Goal: Task Accomplishment & Management: Use online tool/utility

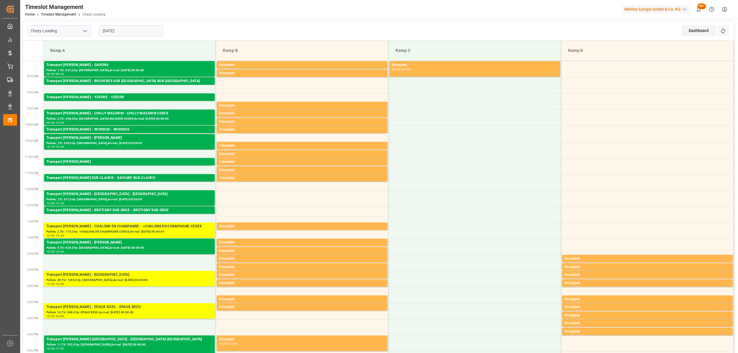
click at [143, 29] on input "[DATE]" at bounding box center [131, 30] width 64 height 11
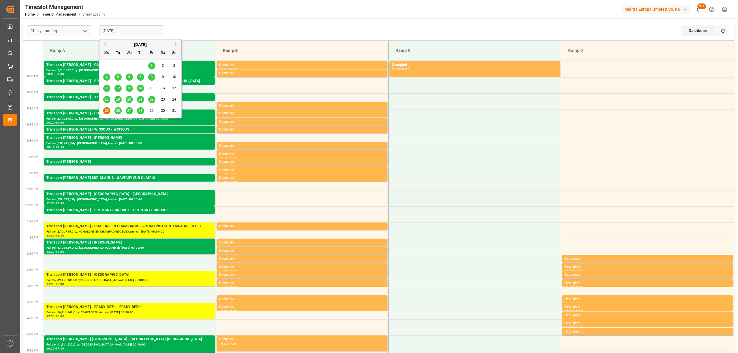
click at [120, 108] on div "26" at bounding box center [117, 111] width 7 height 7
type input "[DATE]"
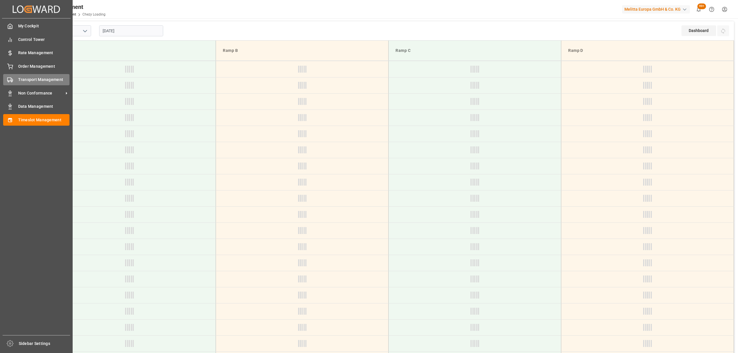
click at [16, 83] on div "Transport Management Transport Management" at bounding box center [36, 79] width 66 height 11
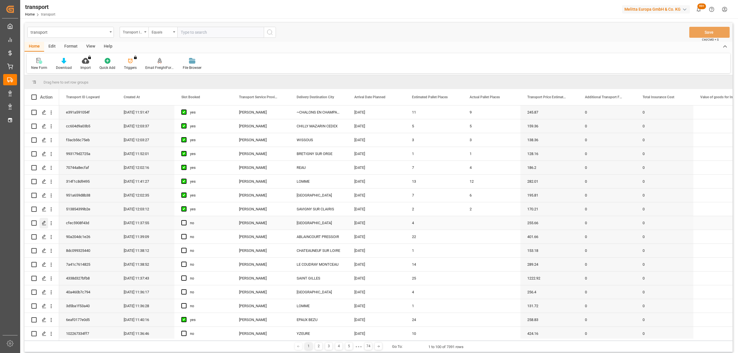
click at [46, 223] on icon "Press SPACE to select this row." at bounding box center [44, 223] width 5 height 5
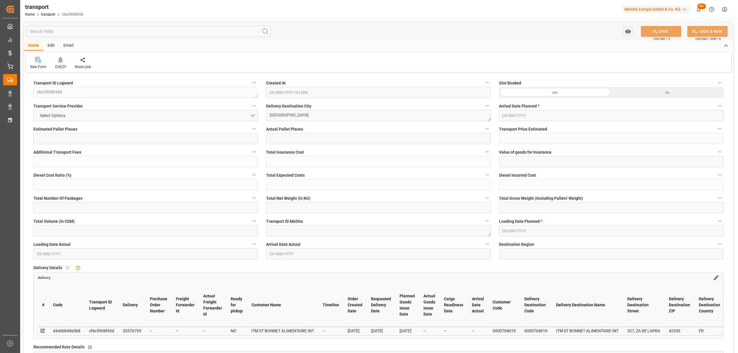
type input "4"
type input "255.66"
type input "0"
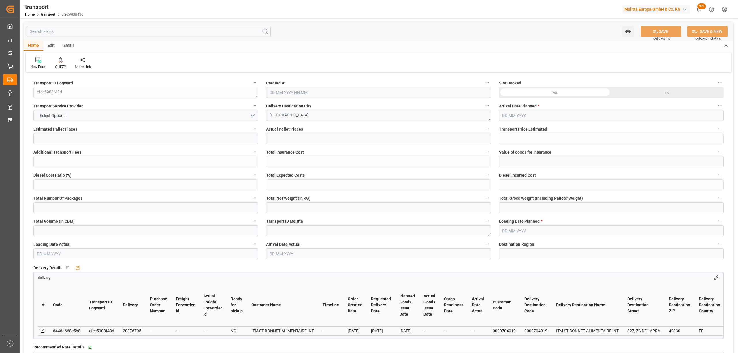
type input "245.3058"
type input "-10.3542"
type input "0"
type input "977.64"
type input "1430"
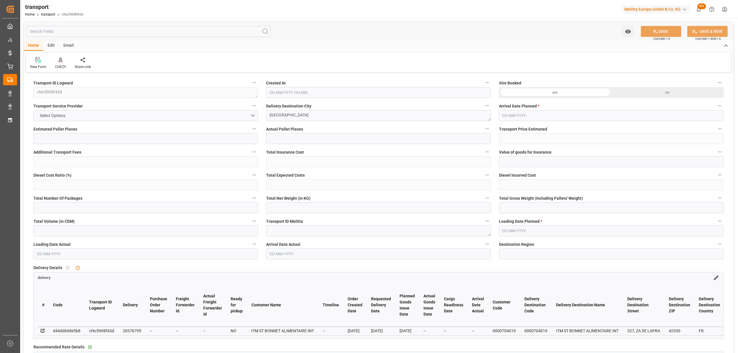
type input "3928.8"
type input "42"
type input "2"
type input "112"
type input "4"
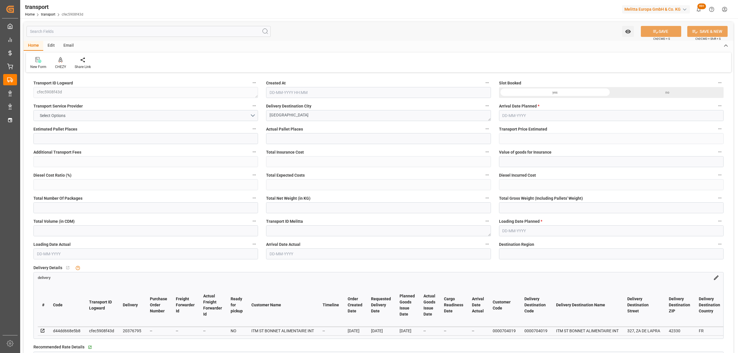
type input "101"
type input "1271.976"
type input "0"
type input "4710.8598"
type input "0"
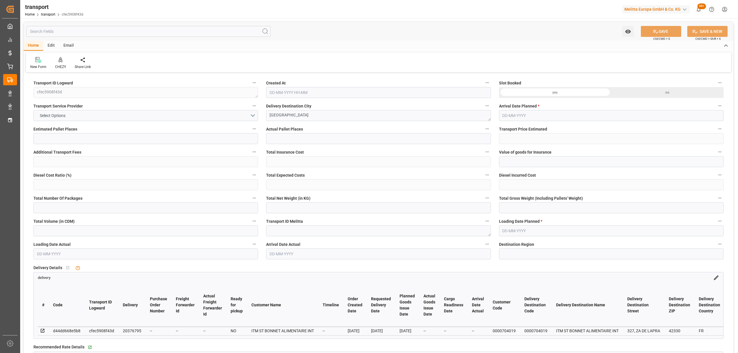
type input "0"
type input "21"
type input "35"
type input "25-08-2025 11:37"
type input "[DATE]"
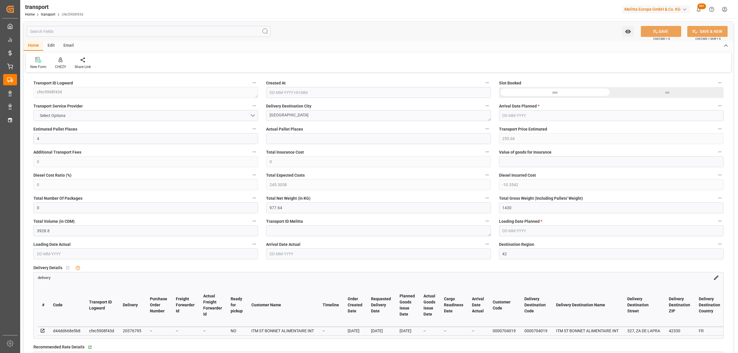
type input "[DATE]"
drag, startPoint x: 336, startPoint y: 116, endPoint x: 247, endPoint y: 114, distance: 88.8
click at [57, 58] on div at bounding box center [60, 60] width 11 height 6
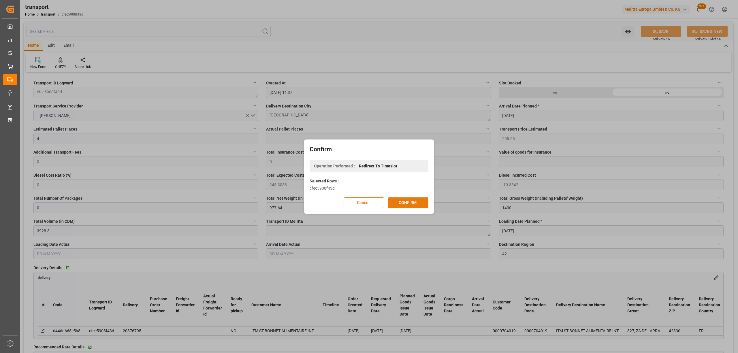
click at [415, 200] on button "CONFIRM" at bounding box center [408, 202] width 40 height 11
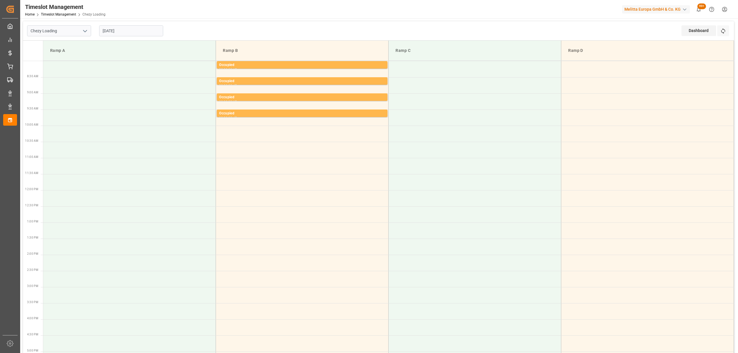
click at [146, 30] on input "[DATE]" at bounding box center [131, 30] width 64 height 11
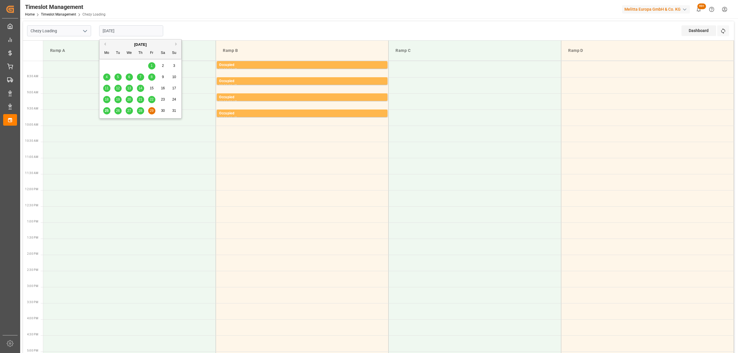
click at [140, 112] on span "28" at bounding box center [140, 111] width 4 height 4
type input "[DATE]"
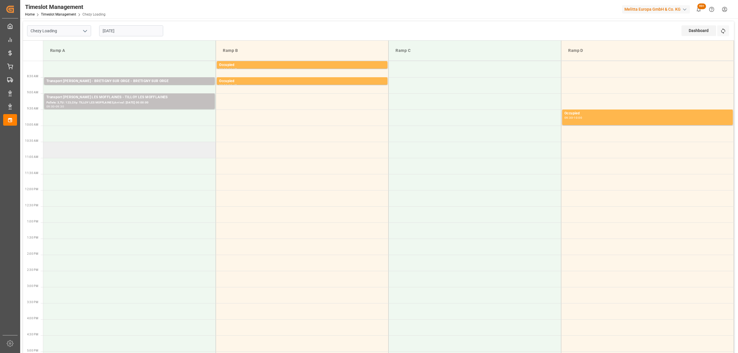
click at [125, 144] on td at bounding box center [129, 150] width 173 height 16
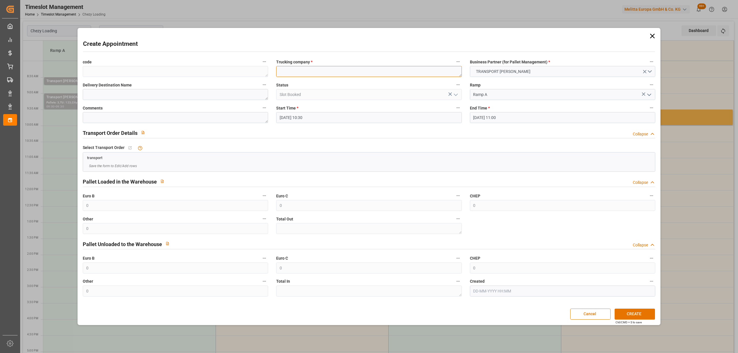
click at [324, 74] on textarea at bounding box center [368, 71] width 185 height 11
paste textarea "[GEOGRAPHIC_DATA]"
type textarea "[GEOGRAPHIC_DATA]"
click at [641, 315] on button "CREATE" at bounding box center [635, 314] width 40 height 11
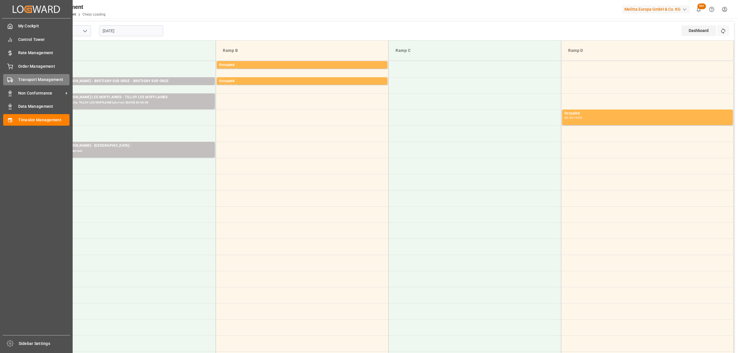
click at [19, 80] on span "Transport Management" at bounding box center [44, 80] width 52 height 6
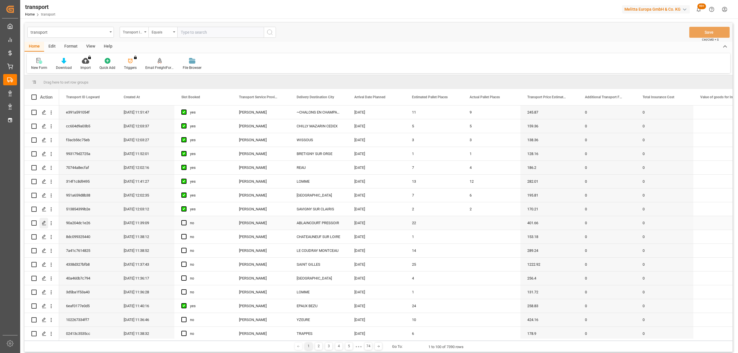
click at [45, 220] on div "Press SPACE to select this row." at bounding box center [43, 223] width 9 height 11
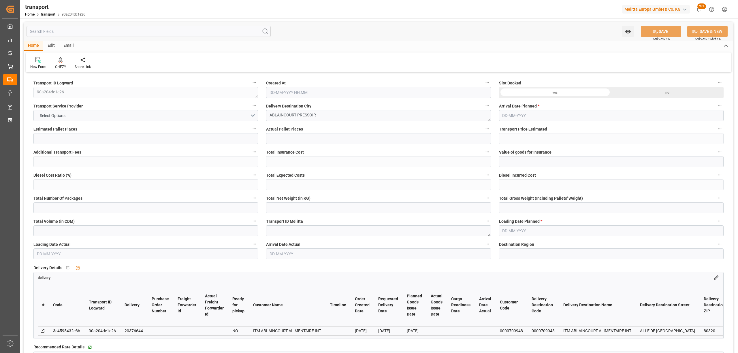
type input "22"
type input "401.66"
type input "0"
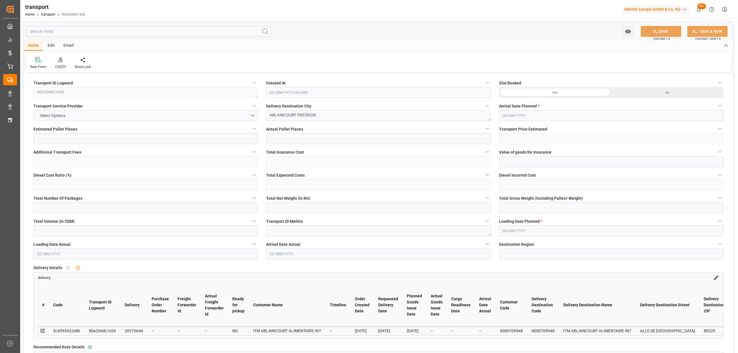
type input "388.0839"
type input "-13.5761"
type input "0"
type input "2439.612"
type input "4048.17"
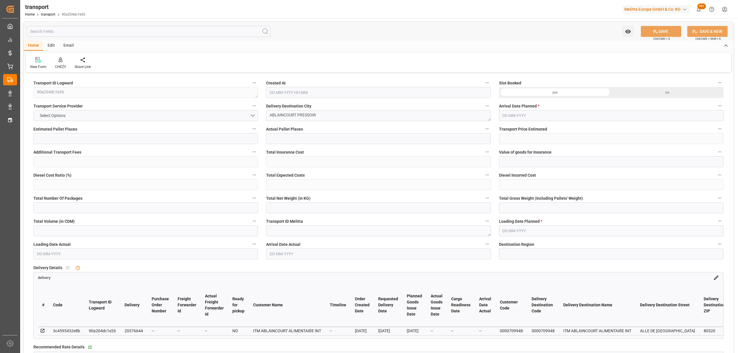
type input "23026.8"
type input "80"
type input "13"
type input "1083"
type input "31"
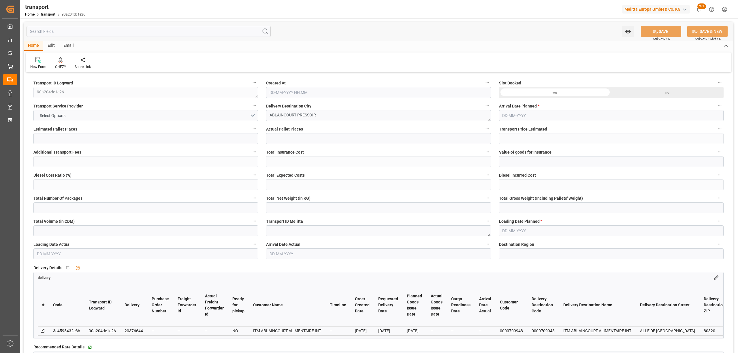
type input "101"
type input "3260.63"
type input "0"
type input "4710.8598"
type input "0"
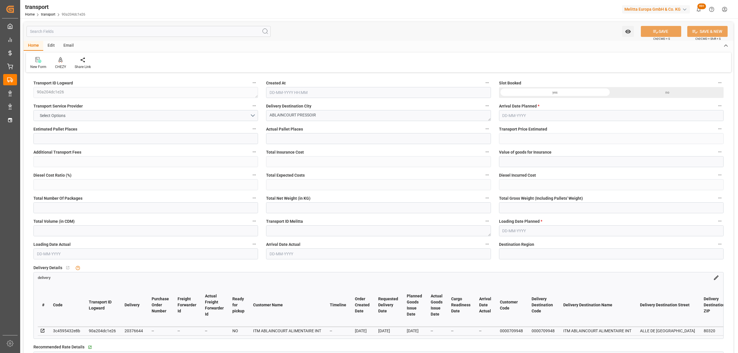
type input "0"
type input "21"
type input "35"
type input "25-08-2025 11:39"
type input "[DATE]"
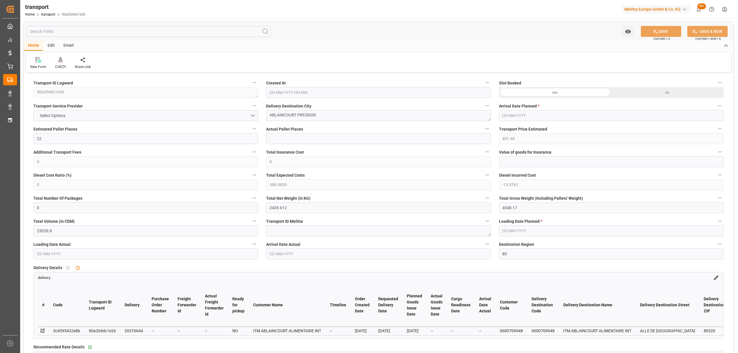
type input "[DATE]"
drag, startPoint x: 317, startPoint y: 114, endPoint x: 244, endPoint y: 115, distance: 73.5
click at [58, 64] on div "CHEZY" at bounding box center [61, 63] width 20 height 13
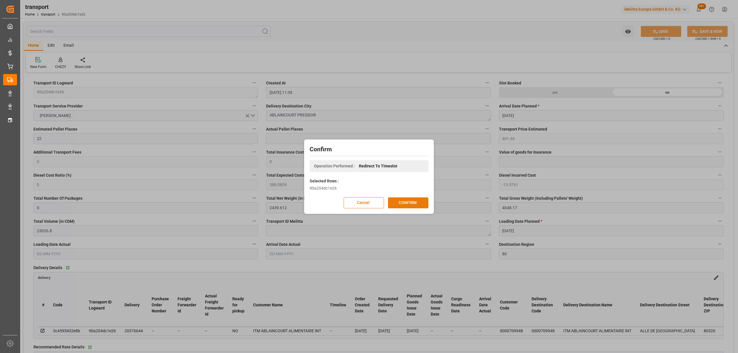
click at [418, 201] on button "CONFIRM" at bounding box center [408, 202] width 40 height 11
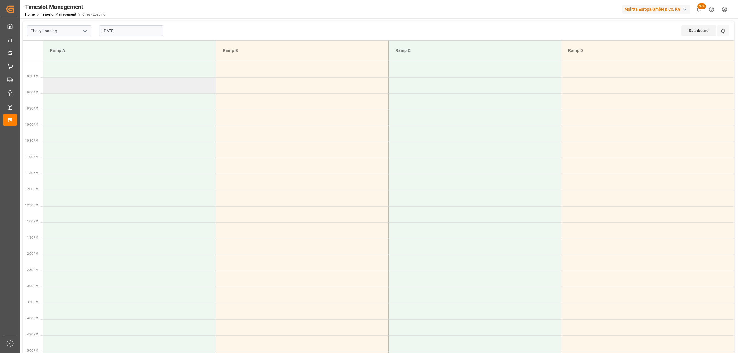
click at [106, 81] on td at bounding box center [129, 85] width 173 height 16
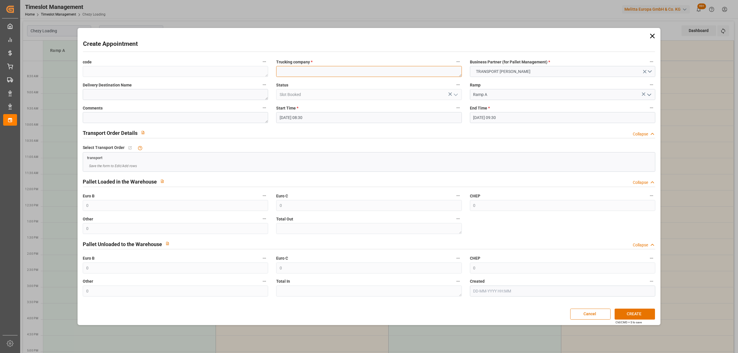
click at [311, 66] on textarea at bounding box center [368, 71] width 185 height 11
paste textarea "ABLAINCOURT PRESSOIR"
type textarea "ABLAINCOURT PRESSOIR"
click at [482, 122] on input "01-09-2025 09:30" at bounding box center [562, 117] width 185 height 11
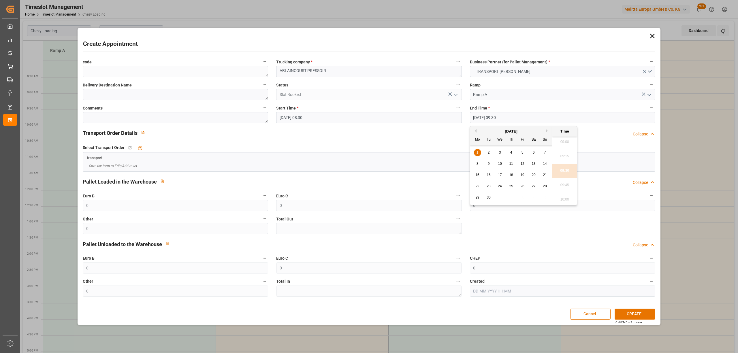
click at [480, 153] on div "1" at bounding box center [477, 152] width 7 height 7
click at [564, 146] on li "09:00" at bounding box center [564, 142] width 25 height 14
type input "01-09-2025 09:00"
click at [641, 314] on button "CREATE" at bounding box center [635, 314] width 40 height 11
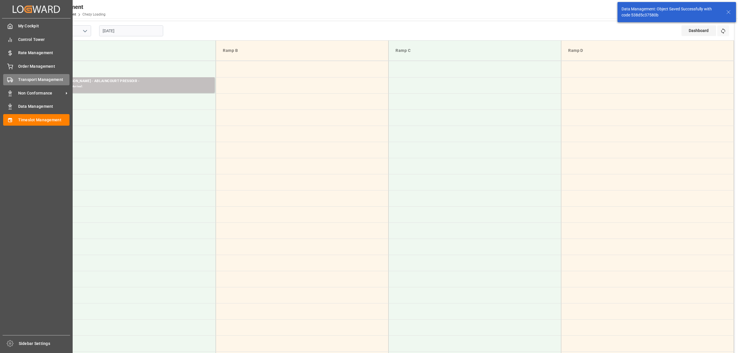
click at [18, 84] on div "Transport Management Transport Management" at bounding box center [36, 79] width 66 height 11
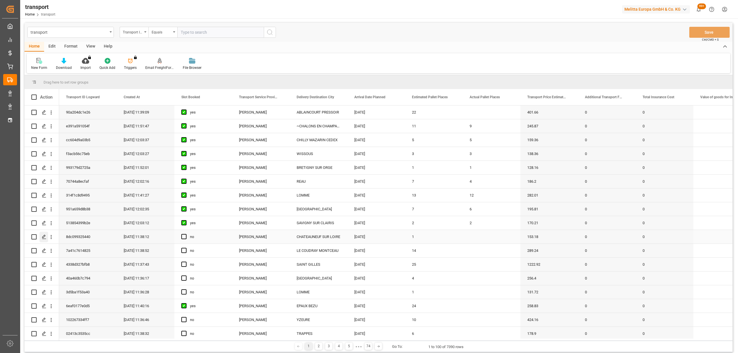
click at [44, 239] on line "Press SPACE to select this row." at bounding box center [43, 239] width 3 height 0
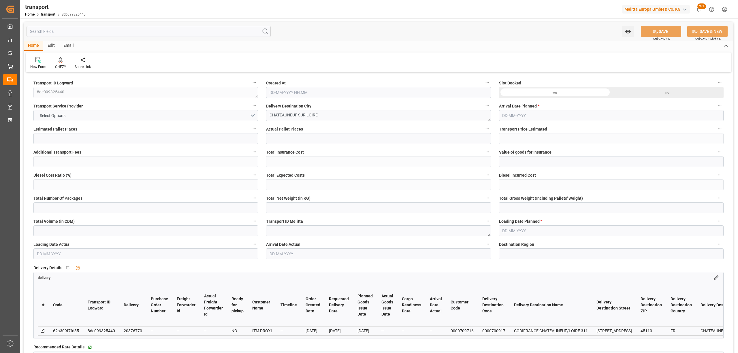
type input "1"
type input "153.18"
type input "0"
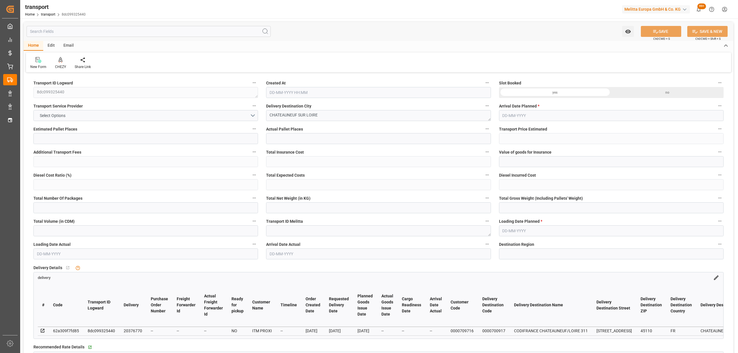
type input "146.9762"
type input "-6.2038"
type input "0"
type input "83.664"
type input "153.424"
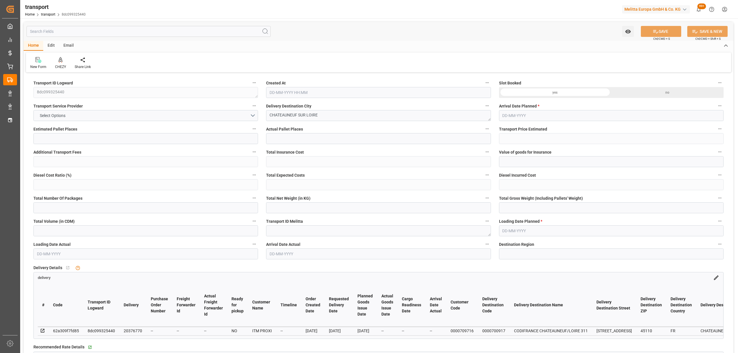
type input "624.384"
type input "45"
type input "0"
type input "64"
type input "2"
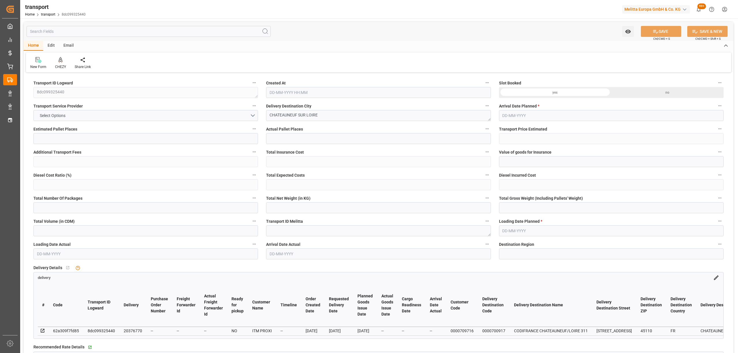
type input "101"
type input "107.424"
type input "0"
type input "4710.8598"
type input "0"
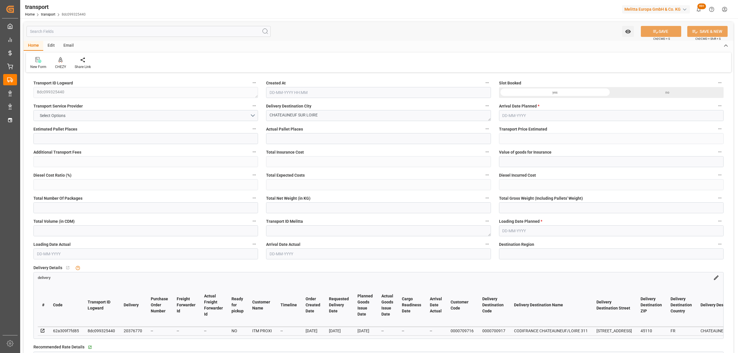
type input "0"
type input "21"
type input "35"
type input "25-08-2025 11:38"
type input "[DATE]"
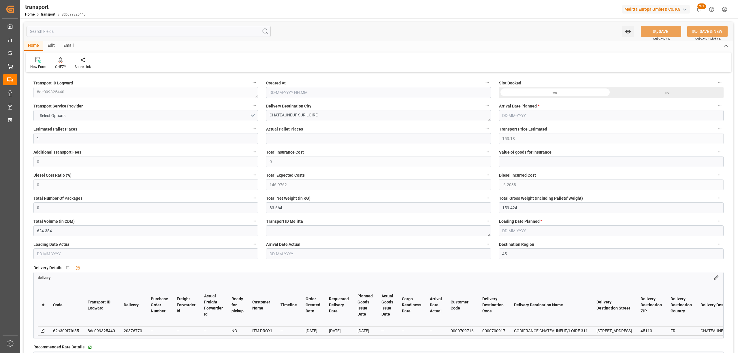
type input "[DATE]"
drag, startPoint x: 337, startPoint y: 119, endPoint x: 238, endPoint y: 118, distance: 98.9
click at [62, 65] on div "CHEZY" at bounding box center [60, 66] width 11 height 5
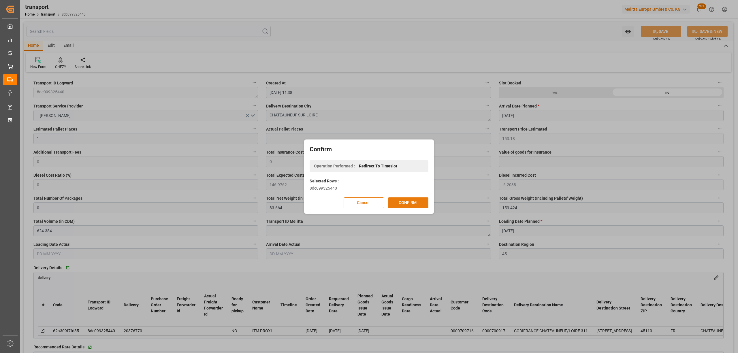
click at [406, 197] on div "Cancel CONFIRM" at bounding box center [369, 202] width 119 height 11
click at [410, 202] on button "CONFIRM" at bounding box center [408, 202] width 40 height 11
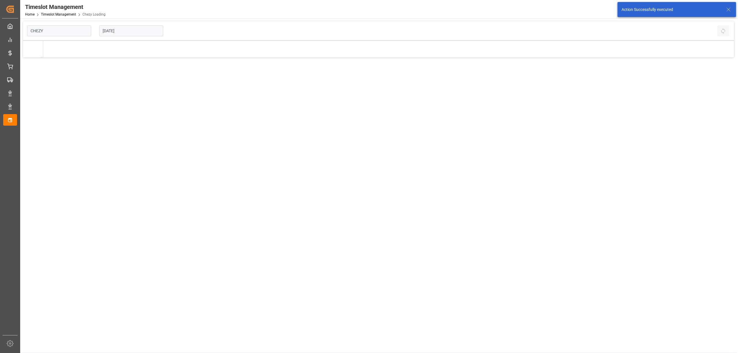
type input "Chezy Loading"
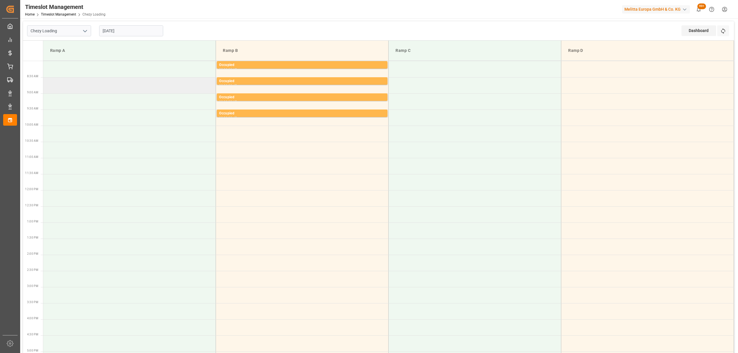
click at [100, 87] on td at bounding box center [129, 85] width 173 height 16
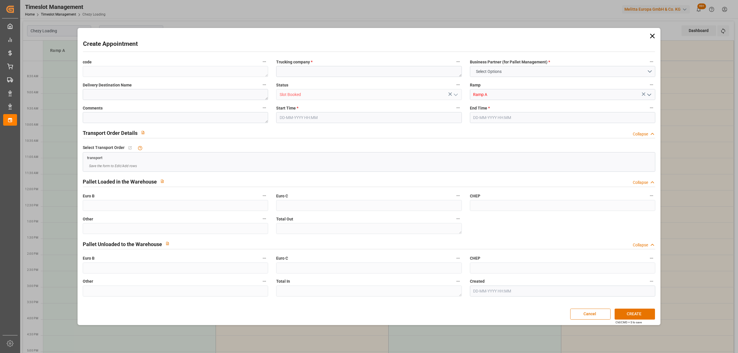
type input "0"
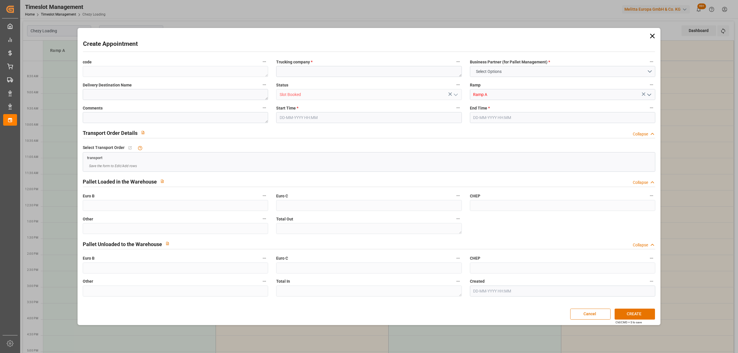
type input "0"
type input "29-08-2025 08:30"
type input "29-08-2025 08:45"
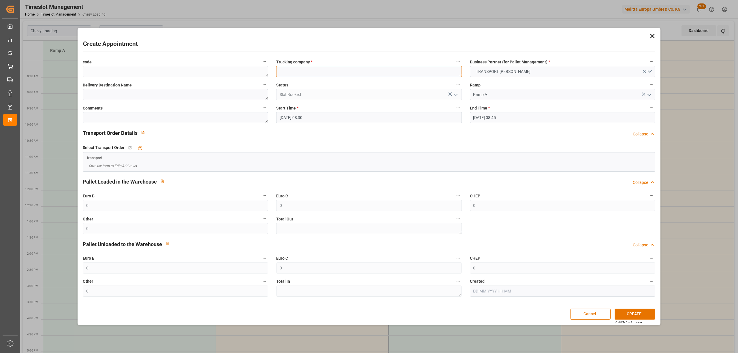
paste textarea "CHATEAUNEUF SUR LOIRE"
type textarea "CHATEAUNEUF SUR LOIRE"
click at [490, 119] on input "29-08-2025 08:45" at bounding box center [562, 117] width 185 height 11
click at [519, 197] on div "29" at bounding box center [522, 197] width 7 height 7
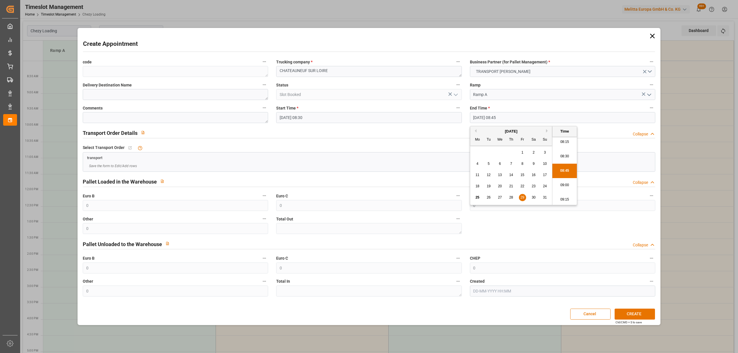
click at [565, 180] on li "09:00" at bounding box center [564, 185] width 25 height 14
type input "29-08-2025 09:00"
click at [631, 313] on button "CREATE" at bounding box center [635, 314] width 40 height 11
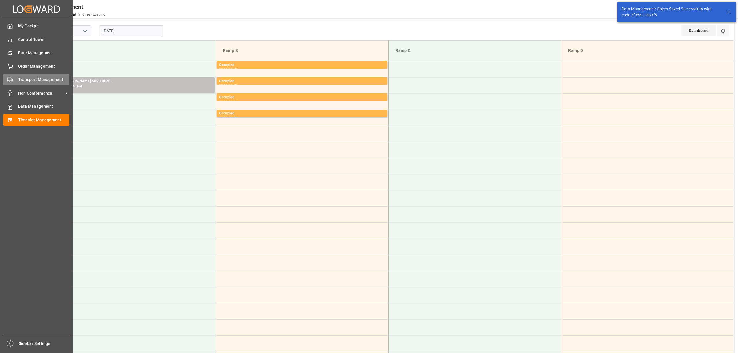
click at [10, 82] on icon at bounding box center [10, 80] width 6 height 6
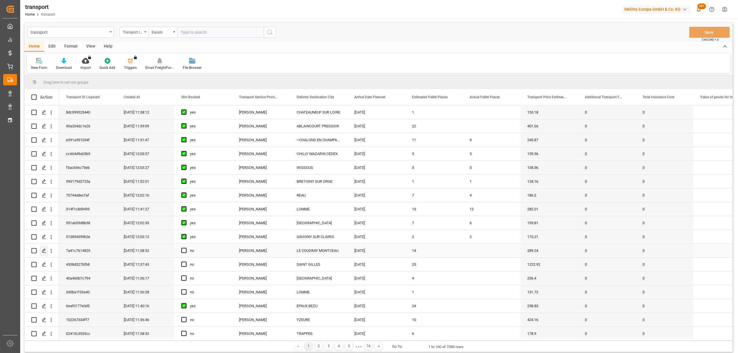
click at [41, 252] on div "Press SPACE to select this row." at bounding box center [43, 251] width 9 height 11
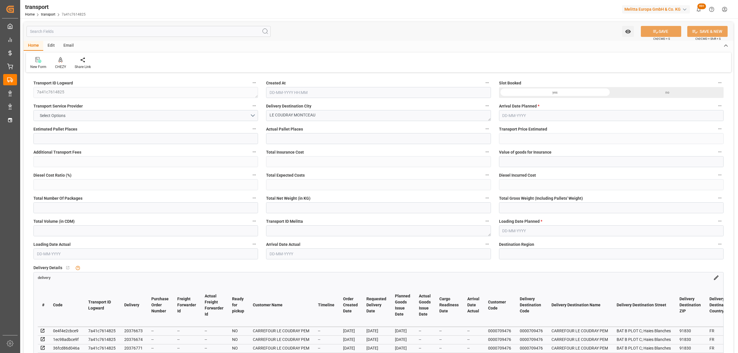
type input "14"
type input "289.24"
type input "0"
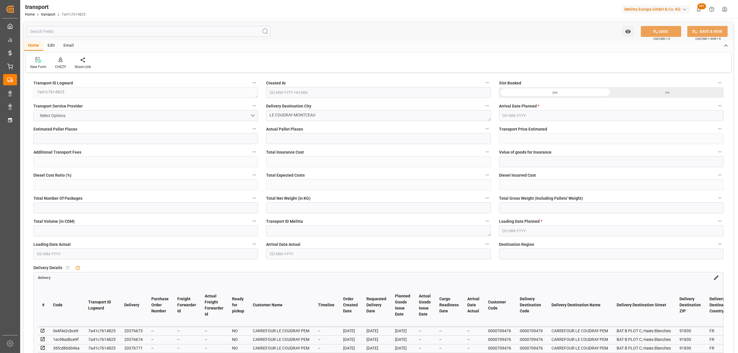
type input "277.5258"
type input "-11.7142"
type input "0"
type input "1460.268"
type input "2154.268"
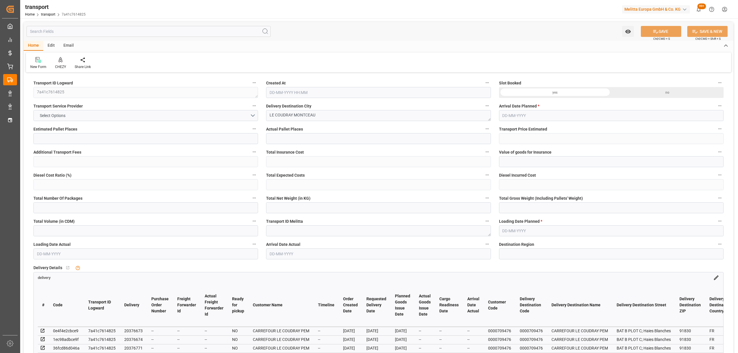
type input "12387.396"
type input "91"
type input "8"
type input "272"
type input "13"
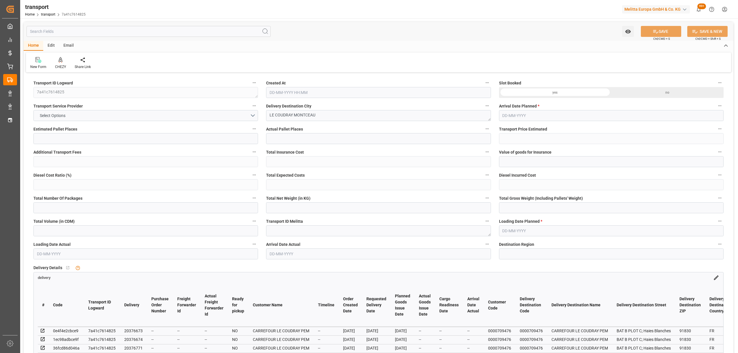
type input "101"
type input "1697.796"
type input "0"
type input "4710.8598"
type input "0"
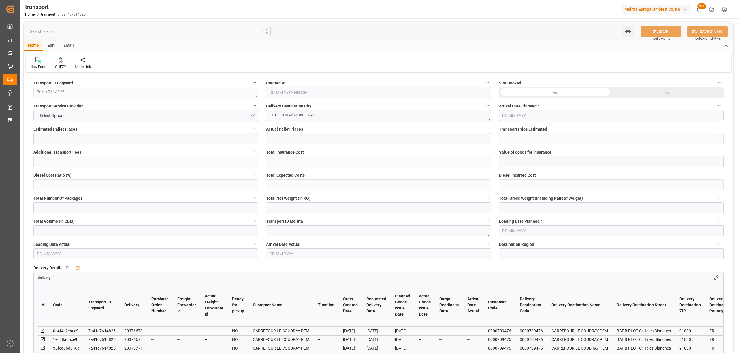
type input "0"
type input "21"
type input "35"
type input "25-08-2025 11:38"
type input "[DATE]"
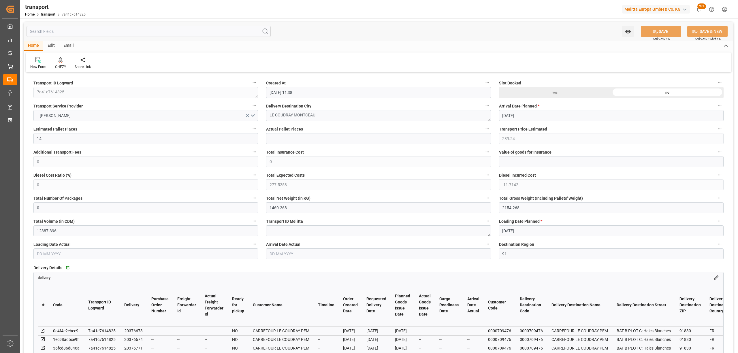
type input "[DATE]"
drag, startPoint x: 327, startPoint y: 119, endPoint x: 271, endPoint y: 114, distance: 55.9
click at [61, 63] on div "CHEZY" at bounding box center [61, 63] width 20 height 13
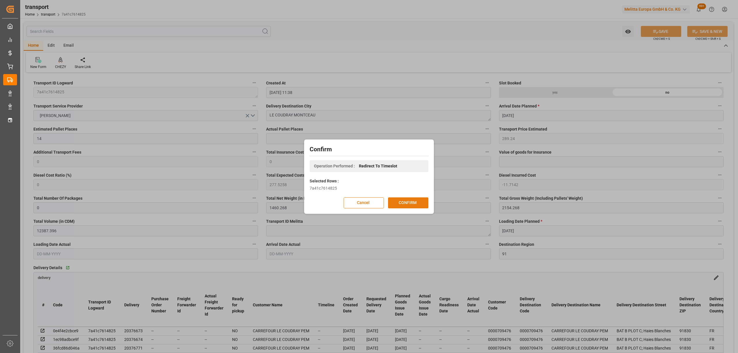
click at [413, 199] on button "CONFIRM" at bounding box center [408, 202] width 40 height 11
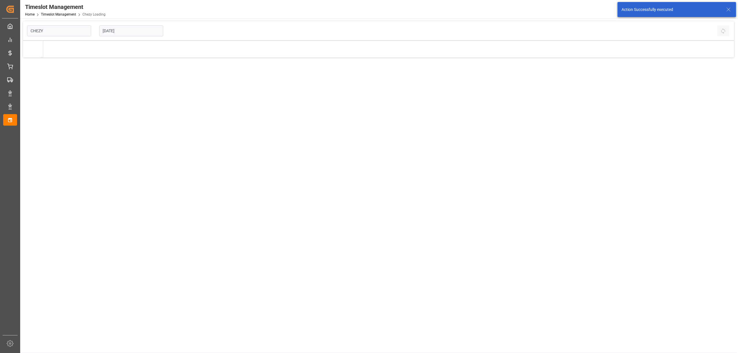
type input "Chezy Loading"
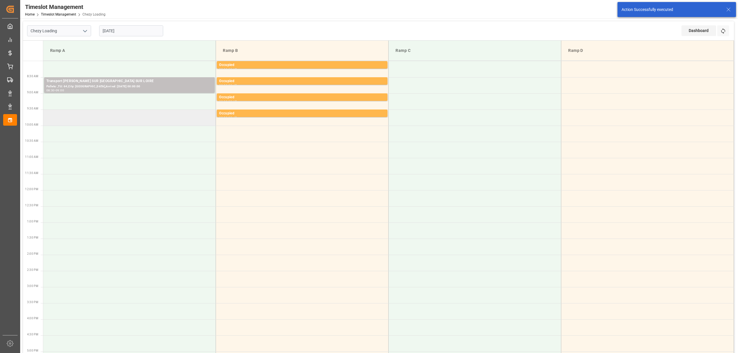
click at [88, 113] on td at bounding box center [129, 118] width 173 height 16
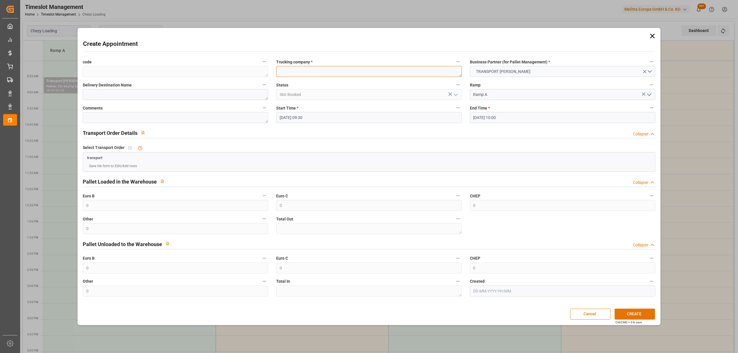
click at [313, 70] on textarea at bounding box center [368, 71] width 185 height 11
paste textarea "LE COUDRAY MONTCEAU"
type textarea "LE COUDRAY MONTCEAU"
click at [644, 315] on button "CREATE" at bounding box center [635, 314] width 40 height 11
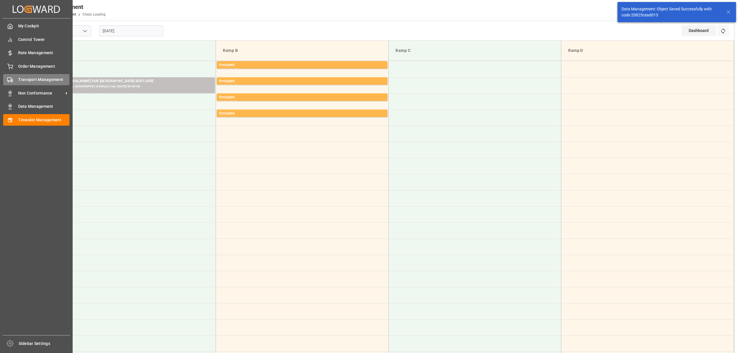
click at [11, 81] on circle at bounding box center [11, 81] width 1 height 1
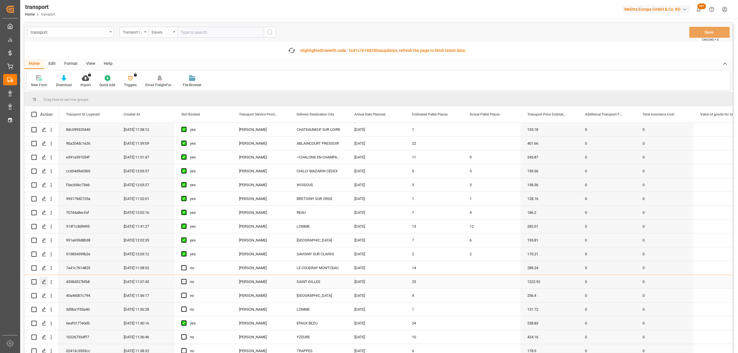
click at [43, 284] on line "Press SPACE to select this row." at bounding box center [43, 284] width 3 height 0
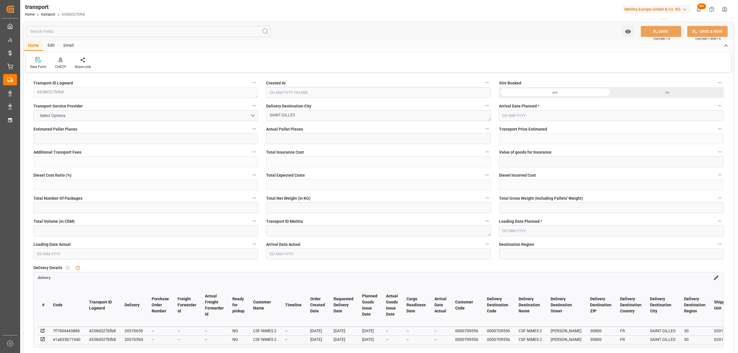
type input "25"
type input "1222.92"
type input "0"
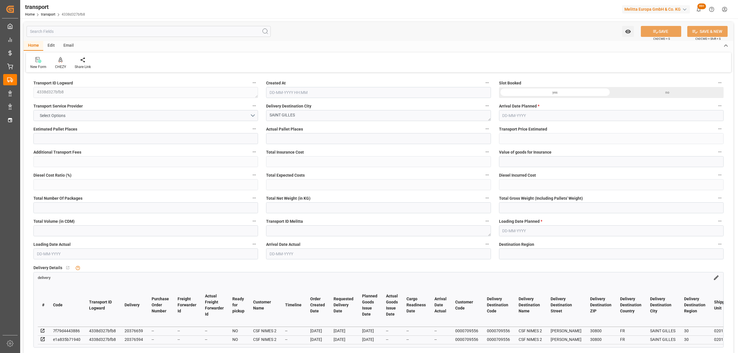
type input "1173.3917"
type input "-49.5283"
type input "0"
type input "7208.05"
type input "9442.405"
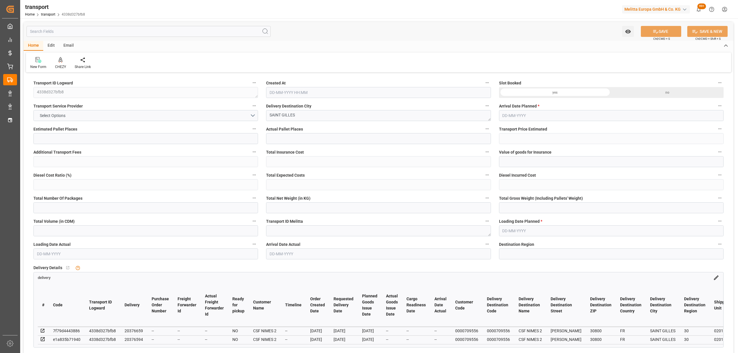
type input "26213.908"
type input "30"
type input "15"
type input "709"
type input "30"
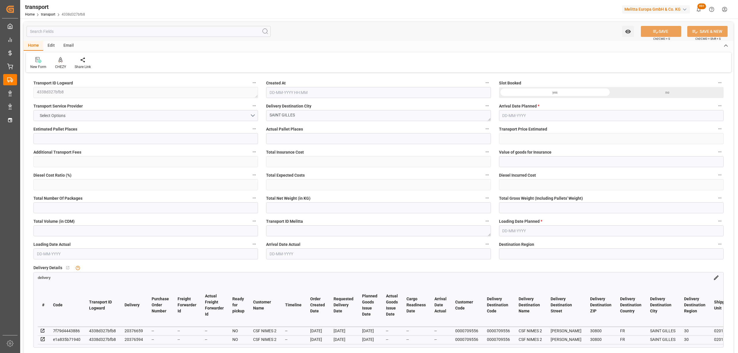
type input "101"
type input "8343.872"
type input "0"
type input "4710.8598"
type input "0"
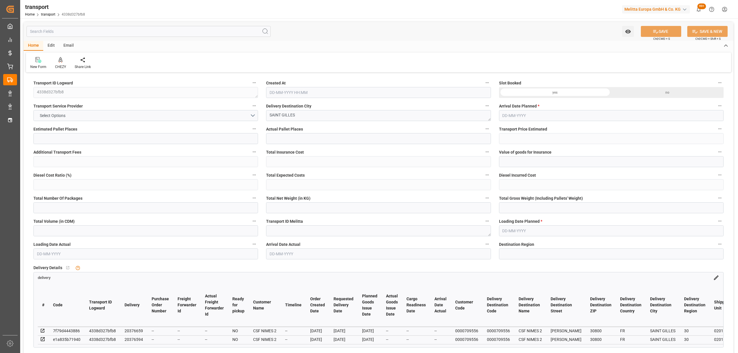
type input "0"
type input "21"
type input "35"
type input "25-08-2025 11:37"
type input "[DATE]"
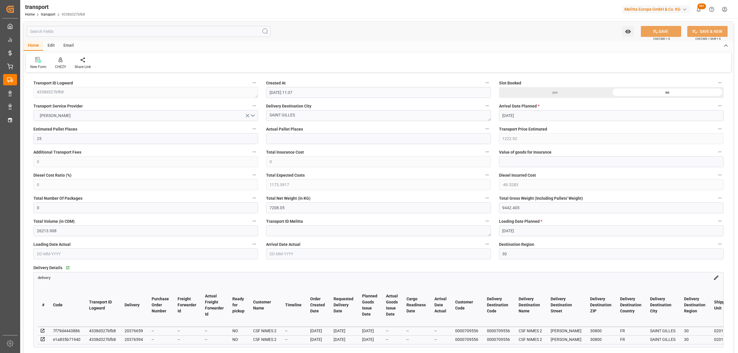
type input "[DATE]"
drag, startPoint x: 291, startPoint y: 112, endPoint x: 260, endPoint y: 114, distance: 31.2
click at [64, 65] on div "CHEZY" at bounding box center [60, 66] width 11 height 5
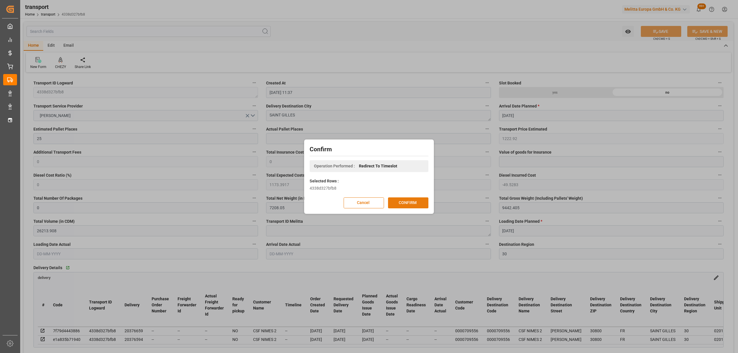
click at [408, 204] on button "CONFIRM" at bounding box center [408, 202] width 40 height 11
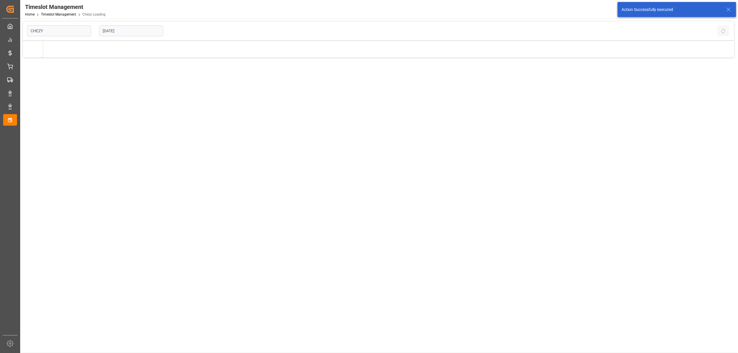
type input "Chezy Loading"
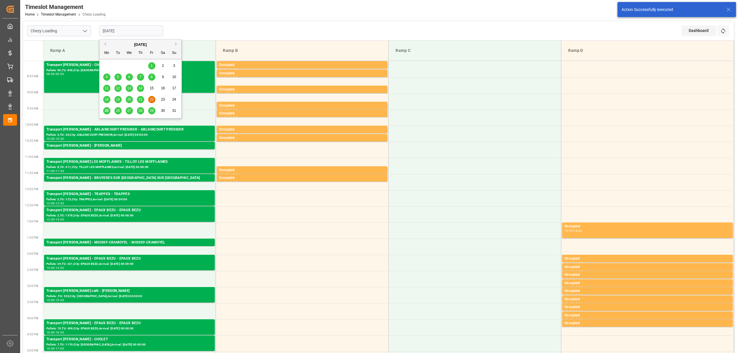
drag, startPoint x: 127, startPoint y: 29, endPoint x: 128, endPoint y: 39, distance: 10.4
click at [126, 29] on input "[DATE]" at bounding box center [131, 30] width 64 height 11
click at [141, 111] on span "28" at bounding box center [140, 111] width 4 height 4
type input "[DATE]"
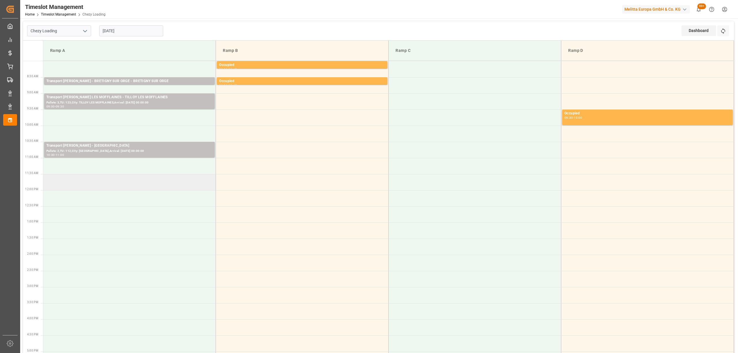
click at [103, 182] on td at bounding box center [129, 182] width 173 height 16
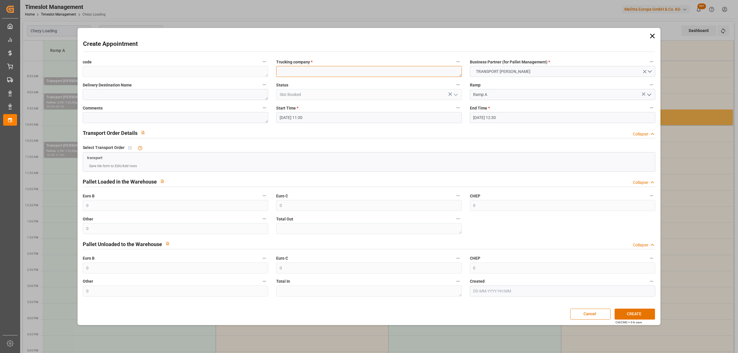
paste textarea "SAINT GILLES"
type textarea "SAINT GILLES"
drag, startPoint x: 483, startPoint y: 118, endPoint x: 488, endPoint y: 116, distance: 5.3
click at [488, 116] on input "[DATE] 12:30" at bounding box center [562, 117] width 185 height 11
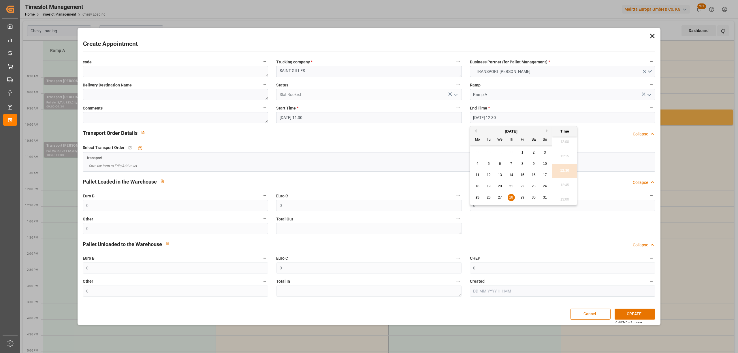
click at [510, 196] on span "28" at bounding box center [511, 197] width 4 height 4
click at [563, 146] on li "12:00" at bounding box center [564, 142] width 25 height 14
type input "[DATE] 12:00"
click at [638, 322] on div "Ctrl/CMD + S to save" at bounding box center [629, 322] width 26 height 4
click at [640, 319] on button "CREATE" at bounding box center [635, 314] width 40 height 11
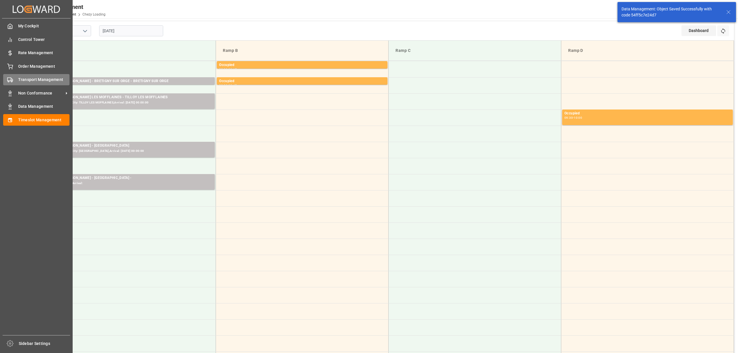
click at [4, 78] on div at bounding box center [8, 80] width 10 height 6
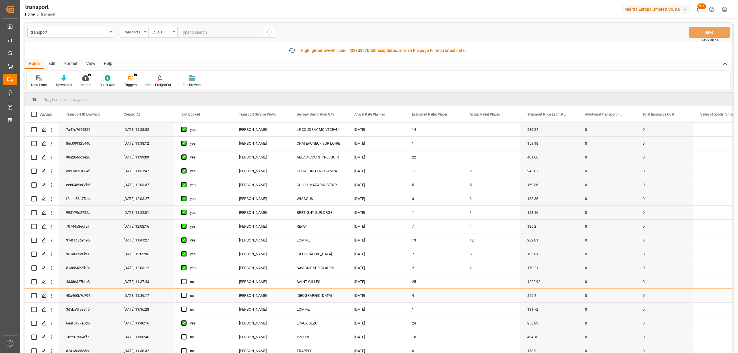
click at [39, 295] on div "Press SPACE to select this row." at bounding box center [41, 295] width 21 height 13
click at [41, 294] on div "Press SPACE to select this row." at bounding box center [43, 296] width 9 height 11
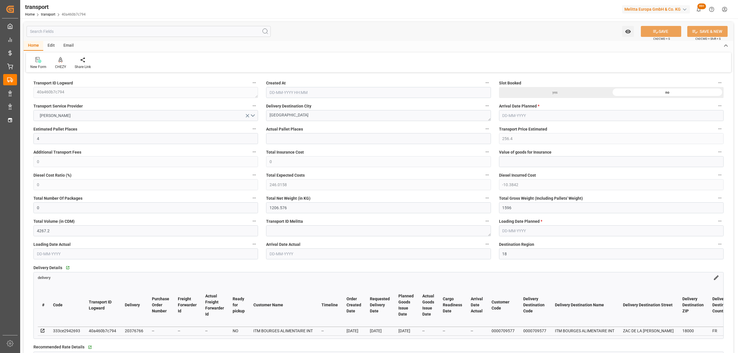
type input "[DATE] 11:36"
type input "[DATE]"
drag, startPoint x: 316, startPoint y: 114, endPoint x: 220, endPoint y: 120, distance: 96.8
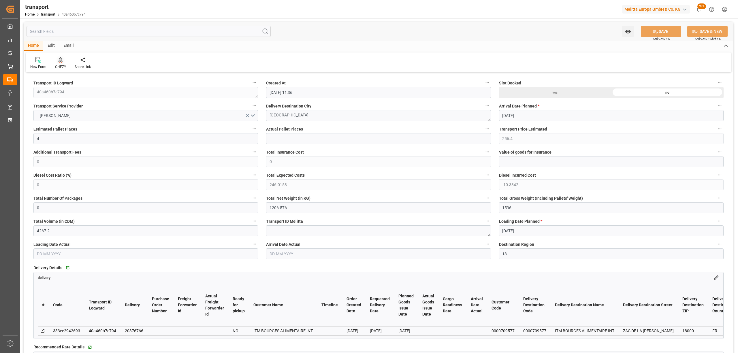
click at [58, 60] on div at bounding box center [60, 60] width 11 height 6
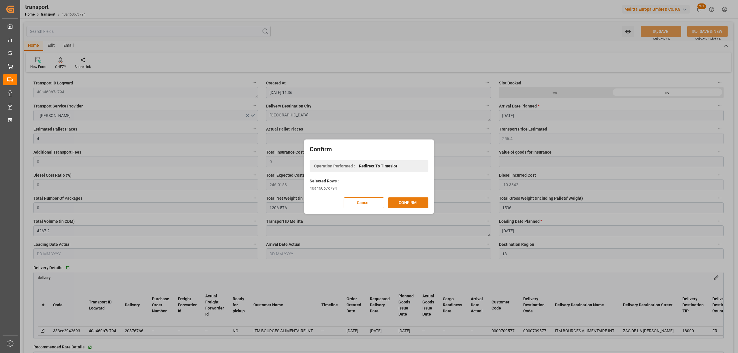
click at [405, 201] on button "CONFIRM" at bounding box center [408, 202] width 40 height 11
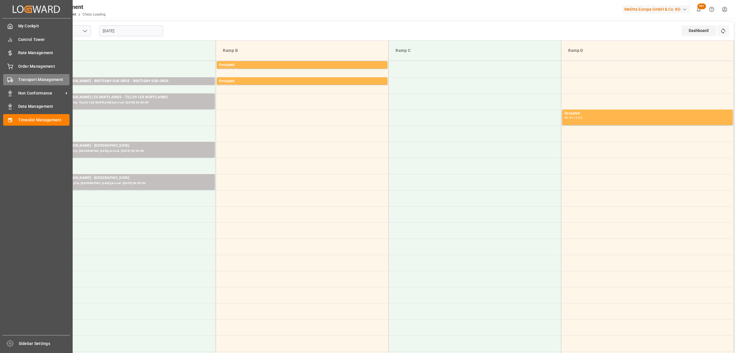
click at [13, 78] on div "Transport Management Transport Management" at bounding box center [36, 79] width 66 height 11
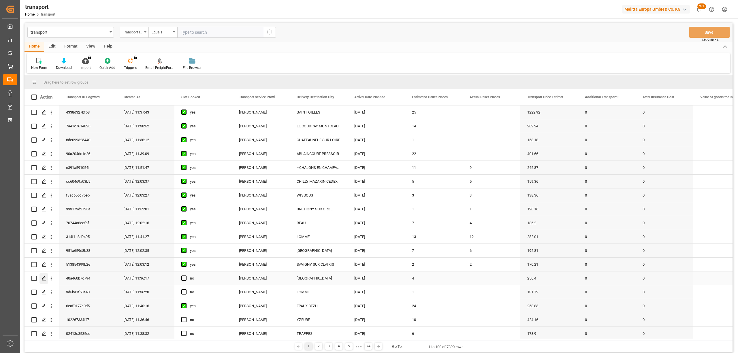
click at [44, 280] on icon "Press SPACE to select this row." at bounding box center [44, 278] width 5 height 5
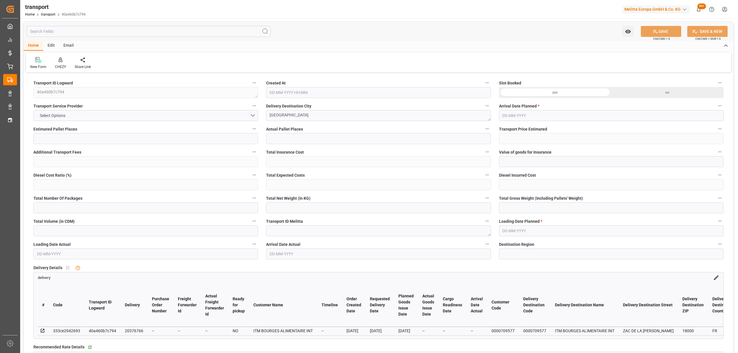
type input "4"
type input "256.4"
type input "0"
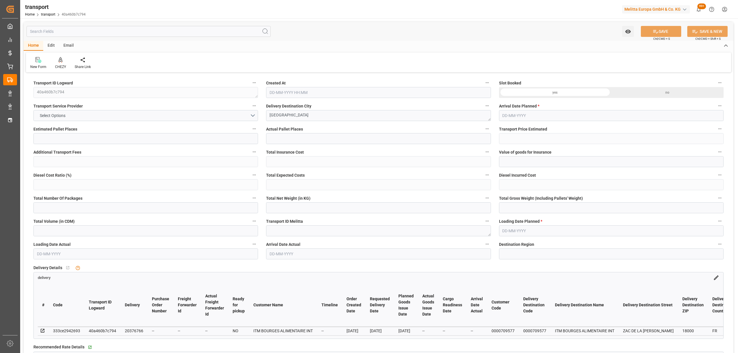
type input "246.0158"
type input "-10.3842"
type input "0"
type input "1206.576"
type input "1596"
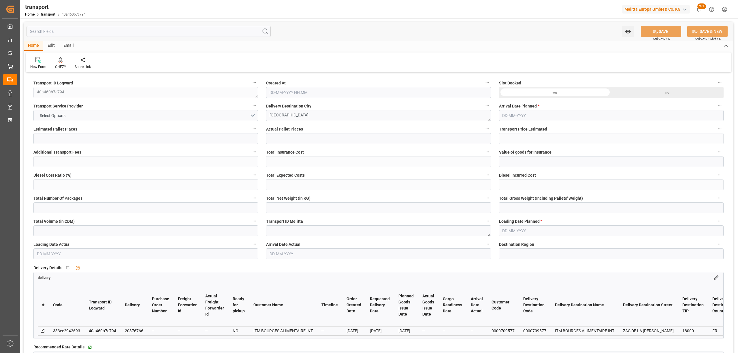
type input "4267.2"
type input "18"
type input "2"
type input "112"
type input "4"
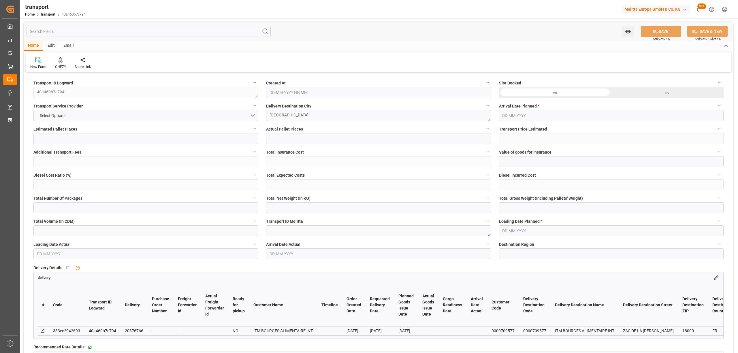
type input "101"
type input "1422.96"
type input "0"
type input "4710.8598"
type input "0"
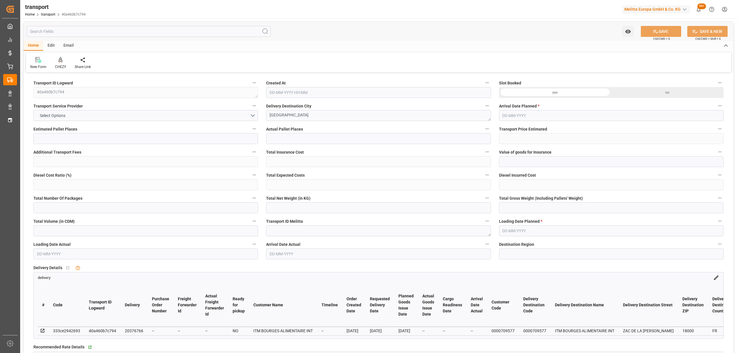
type input "0"
type input "21"
type input "35"
type input "[DATE] 11:36"
type input "[DATE]"
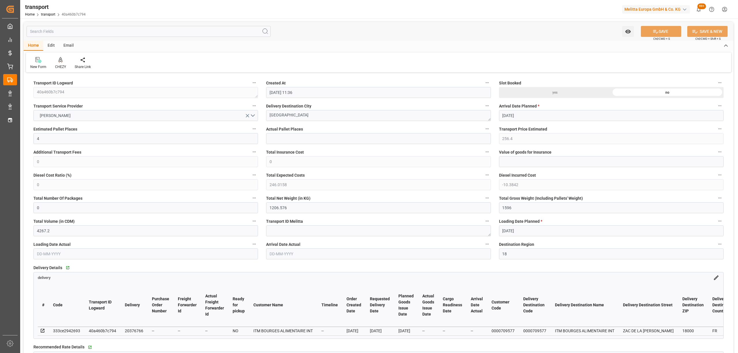
type input "[DATE]"
drag, startPoint x: 314, startPoint y: 116, endPoint x: 248, endPoint y: 112, distance: 66.4
click at [58, 64] on div "CHEZY" at bounding box center [61, 63] width 20 height 13
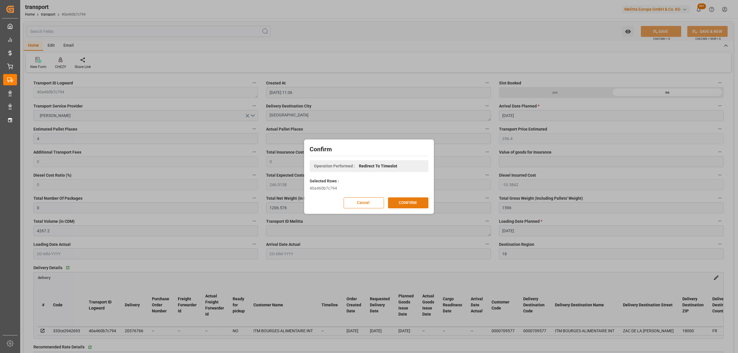
click at [428, 198] on button "CONFIRM" at bounding box center [408, 202] width 40 height 11
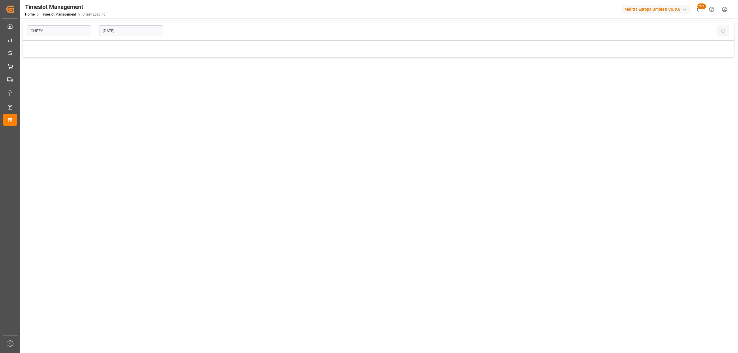
type input "Chezy Loading"
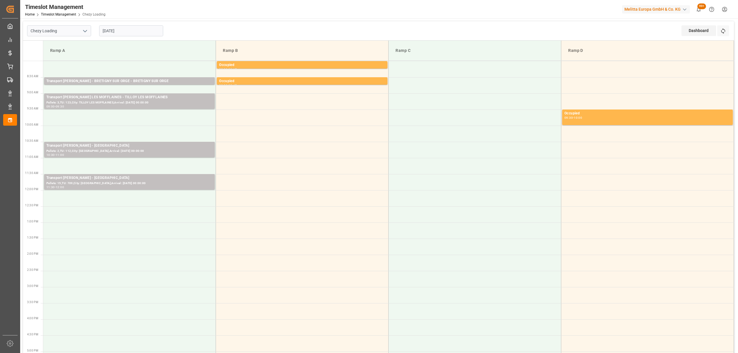
click at [128, 31] on input "[DATE]" at bounding box center [131, 30] width 64 height 11
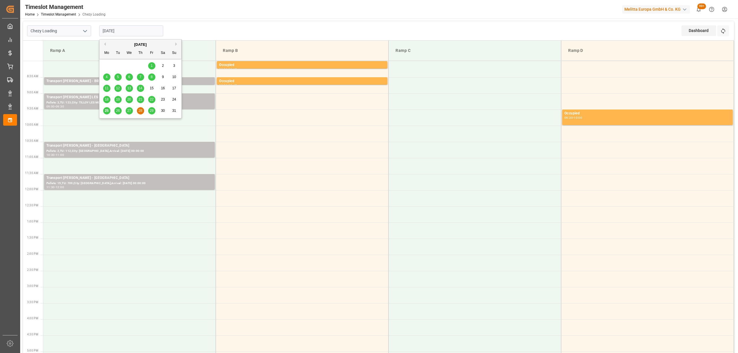
click at [129, 110] on span "27" at bounding box center [129, 111] width 4 height 4
type input "[DATE]"
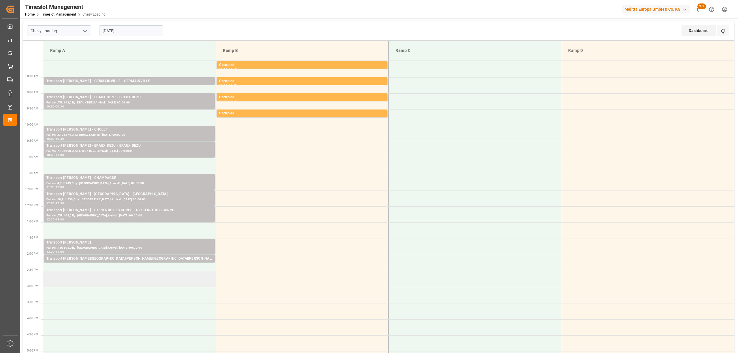
click at [159, 278] on td at bounding box center [129, 279] width 173 height 16
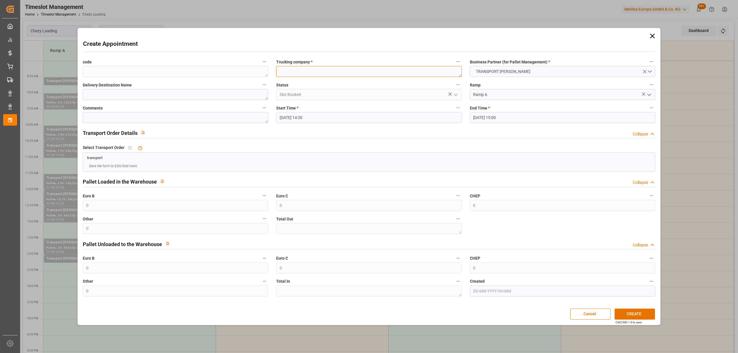
click at [294, 73] on textarea at bounding box center [368, 71] width 185 height 11
paste textarea "[GEOGRAPHIC_DATA]"
type textarea "[GEOGRAPHIC_DATA]"
click at [652, 315] on button "CREATE" at bounding box center [635, 314] width 40 height 11
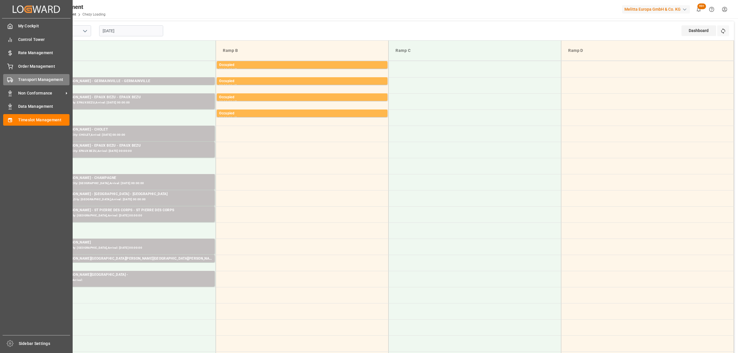
click at [16, 75] on div "Transport Management Transport Management" at bounding box center [36, 79] width 66 height 11
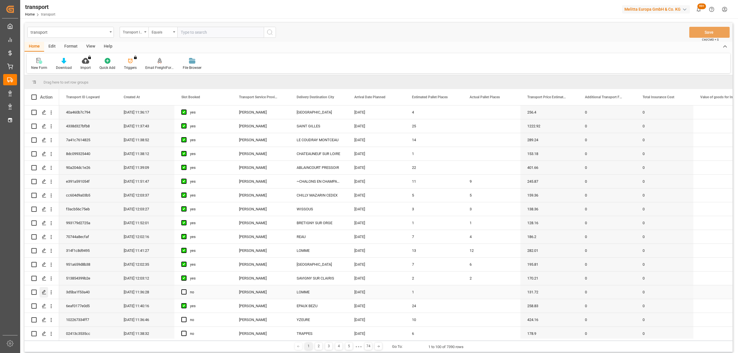
click at [45, 292] on icon "Press SPACE to select this row." at bounding box center [44, 292] width 5 height 5
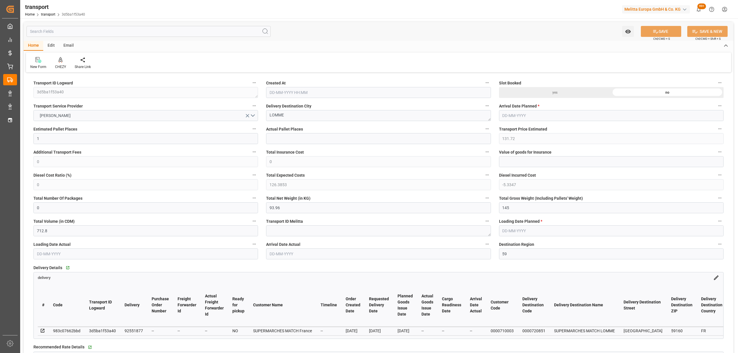
type input "25-08-2025 11:36"
type input "[DATE]"
drag, startPoint x: 264, startPoint y: 114, endPoint x: 246, endPoint y: 113, distance: 18.2
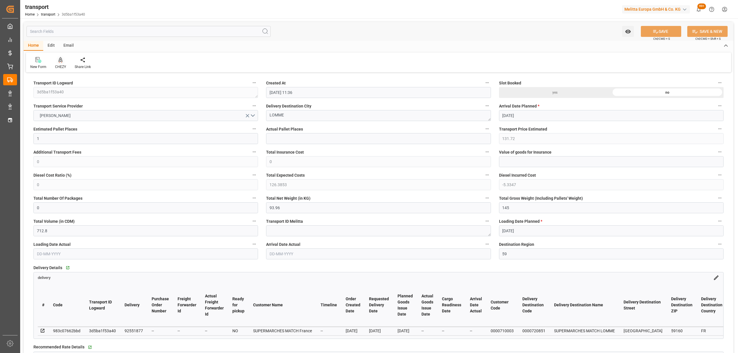
click at [60, 64] on div "CHEZY" at bounding box center [61, 63] width 20 height 13
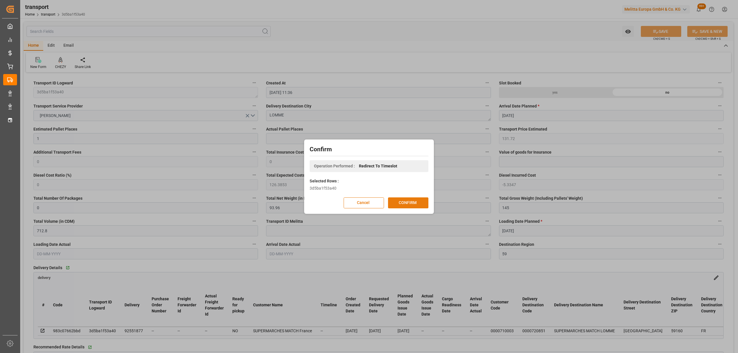
click at [404, 205] on button "CONFIRM" at bounding box center [408, 202] width 40 height 11
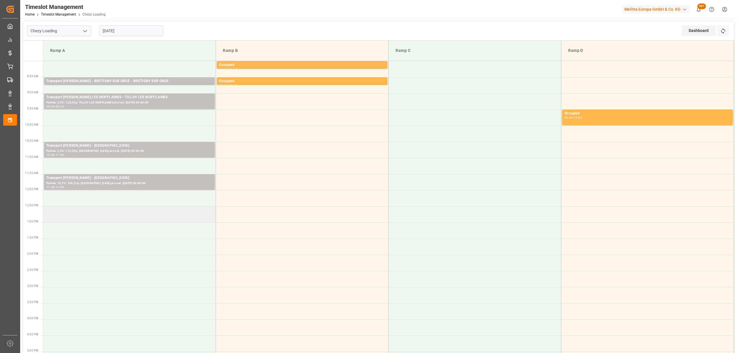
click at [148, 214] on td at bounding box center [129, 214] width 173 height 16
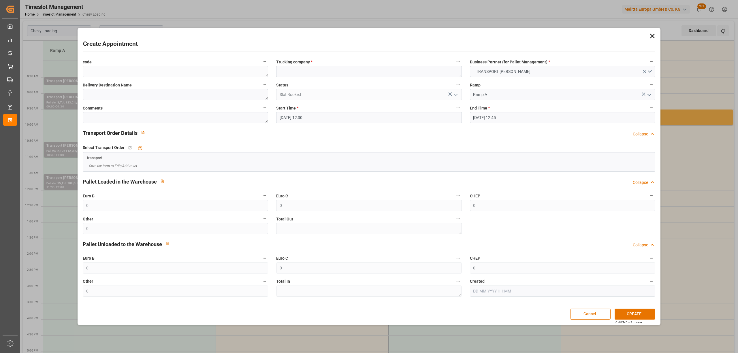
click at [299, 80] on div "Status Slot Booked" at bounding box center [368, 90] width 193 height 23
click at [317, 73] on textarea at bounding box center [368, 71] width 185 height 11
paste textarea "LOMME"
type textarea "LOMME"
click at [534, 114] on input "28-08-2025 12:45" at bounding box center [562, 117] width 185 height 11
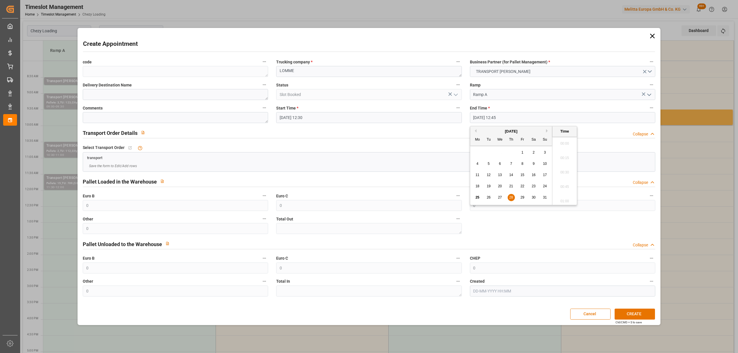
scroll to position [708, 0]
click at [510, 199] on span "28" at bounding box center [511, 197] width 4 height 4
click at [562, 183] on li "13:00" at bounding box center [564, 185] width 25 height 14
type input "28-08-2025 13:00"
click at [644, 311] on button "CREATE" at bounding box center [635, 314] width 40 height 11
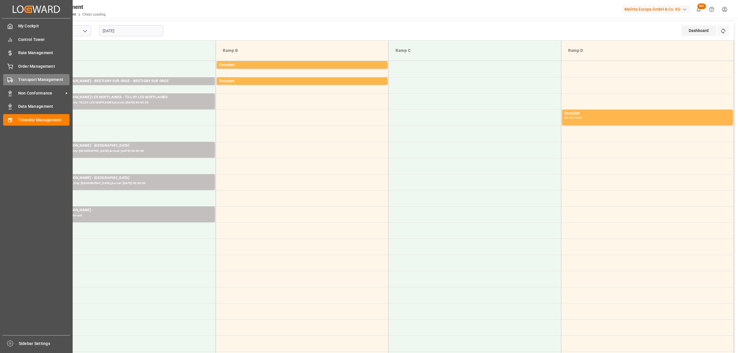
click at [7, 78] on rect at bounding box center [8, 79] width 3 height 3
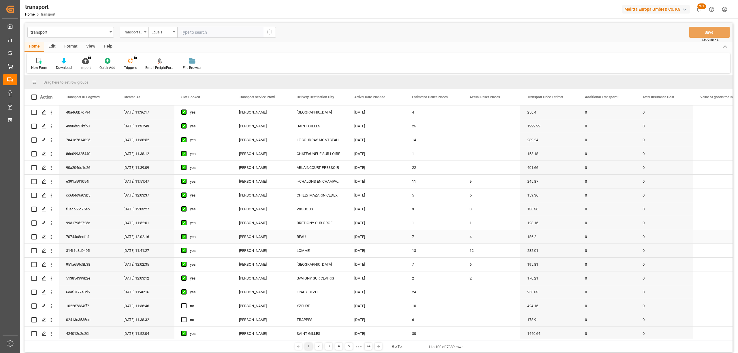
scroll to position [115, 0]
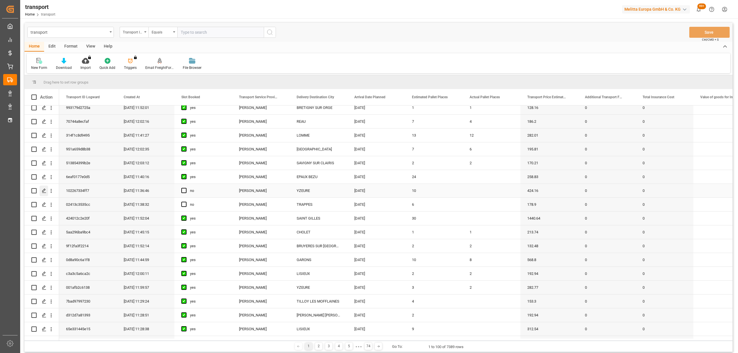
click at [44, 191] on polygon "Press SPACE to select this row." at bounding box center [43, 190] width 3 height 3
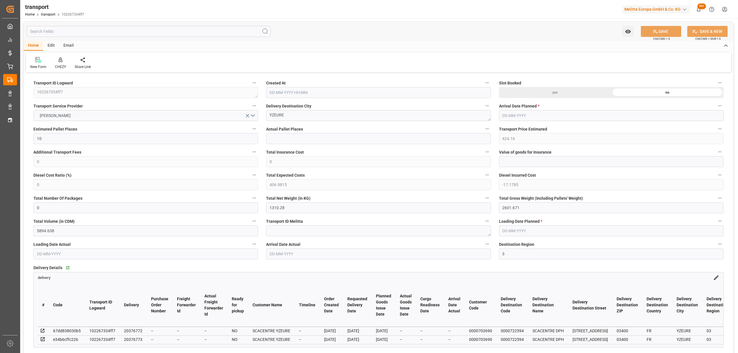
type input "10"
type input "424.16"
type input "0"
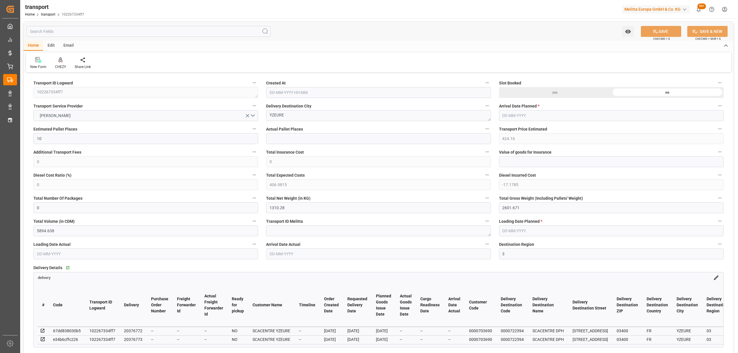
type input "406.9815"
type input "-17.1785"
type input "0"
type input "1310.28"
type input "2601.671"
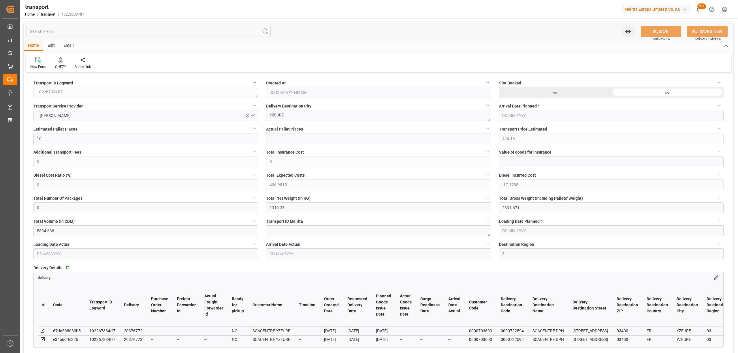
type input "5894.638"
type input "3"
type input "2"
type input "411"
type input "42"
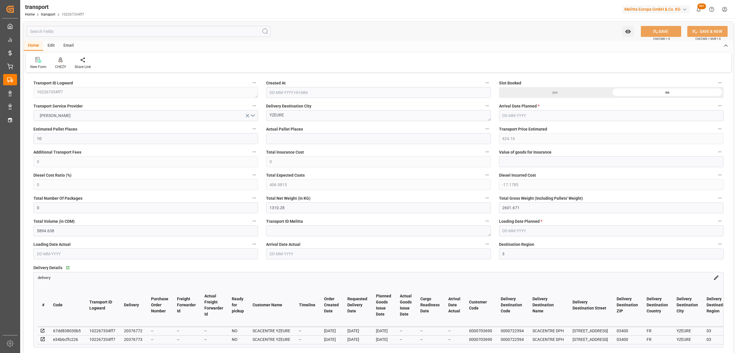
type input "101"
type input "1621.839"
type input "0"
type input "4710.8598"
type input "0"
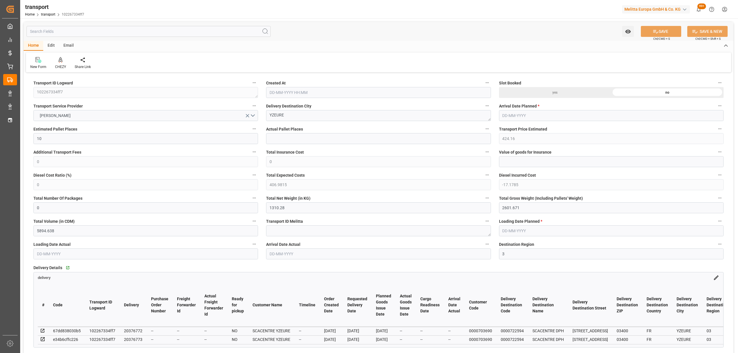
type input "0"
type input "21"
type input "35"
type input "25-08-2025 11:36"
type input "[DATE]"
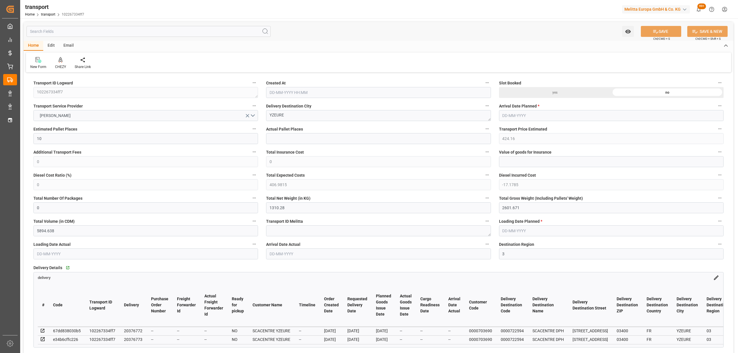
type input "[DATE]"
drag, startPoint x: 298, startPoint y: 118, endPoint x: 225, endPoint y: 117, distance: 72.4
click at [59, 64] on div "CHEZY" at bounding box center [61, 63] width 20 height 13
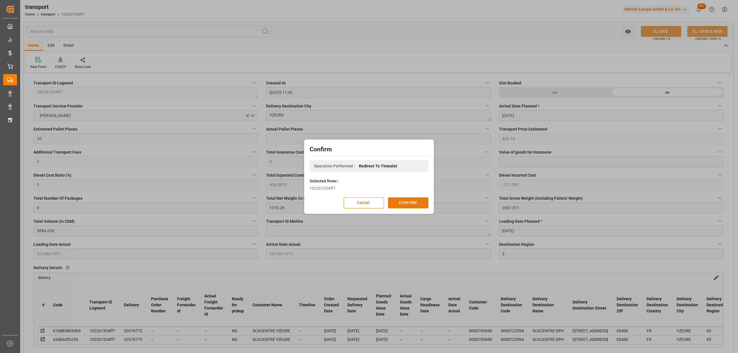
click at [415, 208] on button "CONFIRM" at bounding box center [408, 202] width 40 height 11
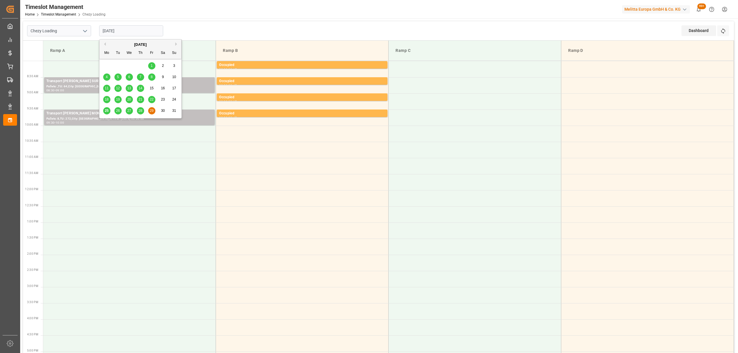
click at [134, 32] on input "[DATE]" at bounding box center [131, 30] width 64 height 11
click at [140, 108] on div "28" at bounding box center [140, 111] width 7 height 7
type input "[DATE]"
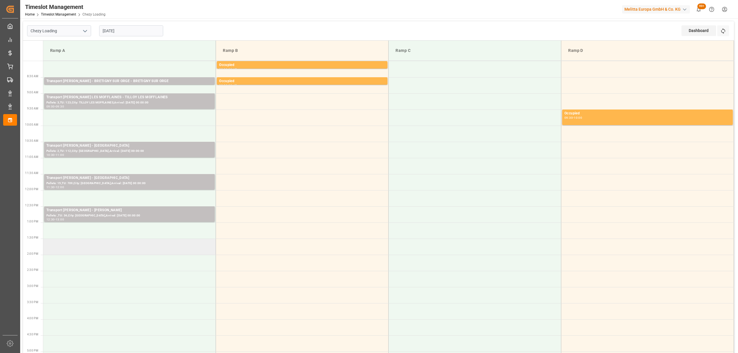
click at [131, 244] on td at bounding box center [129, 247] width 173 height 16
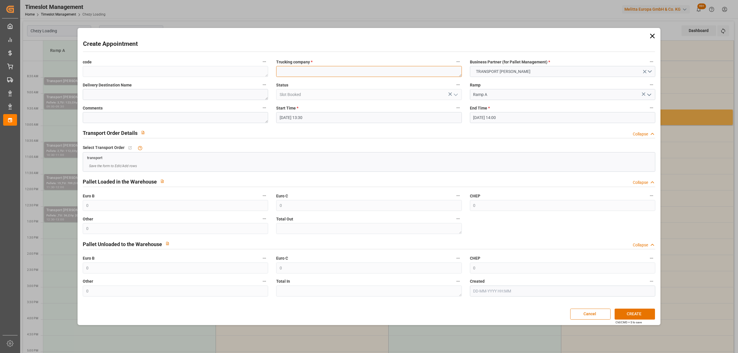
click at [291, 72] on textarea at bounding box center [368, 71] width 185 height 11
paste textarea "YZEURE"
type textarea "YZEURE"
click at [640, 310] on button "CREATE" at bounding box center [635, 314] width 40 height 11
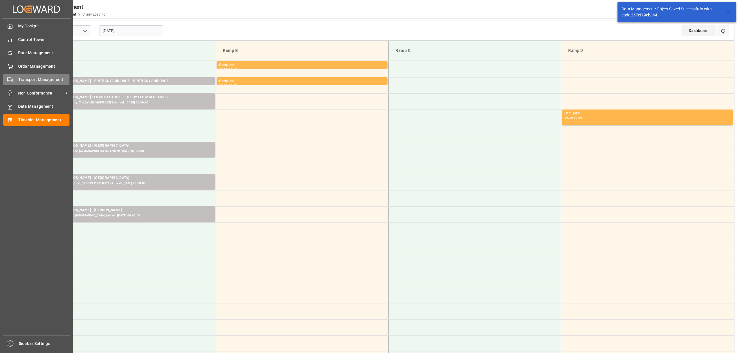
click at [12, 81] on icon at bounding box center [10, 80] width 6 height 6
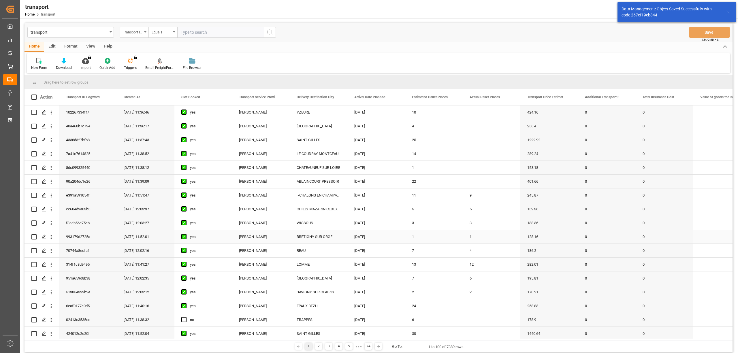
scroll to position [77, 0]
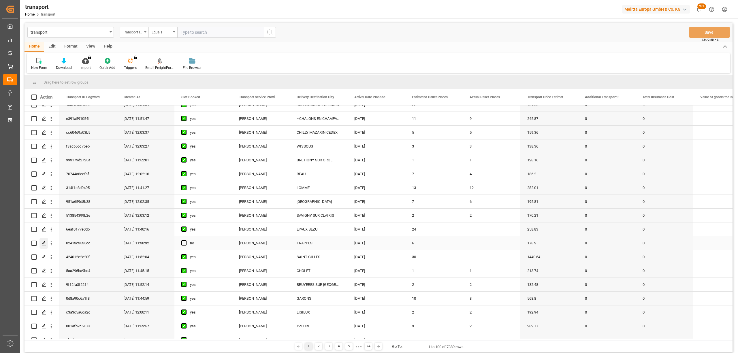
click at [44, 244] on icon "Press SPACE to select this row." at bounding box center [44, 243] width 5 height 5
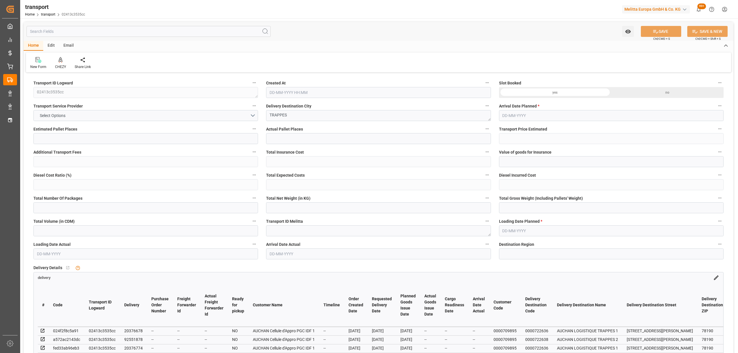
type input "6"
type input "178.9"
type input "0"
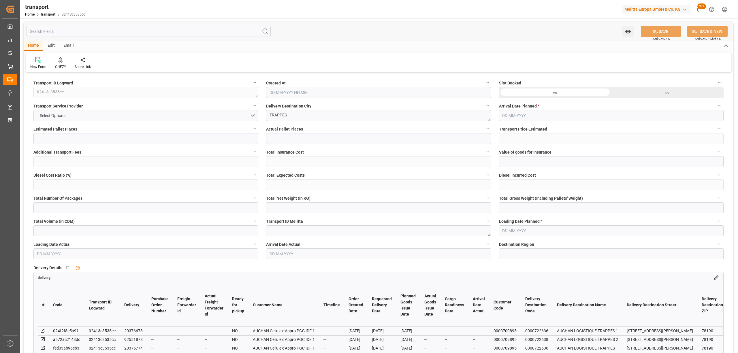
type input "171.6545"
type input "-7.2455"
type input "0"
type input "713.273"
type input "1322.996"
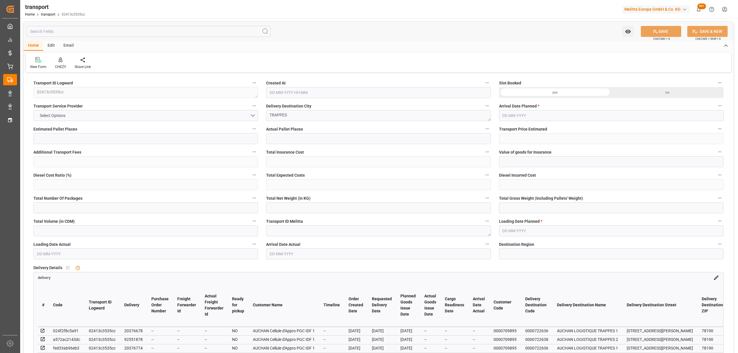
type input "5109.794"
type input "78"
type input "5"
type input "225"
type input "18"
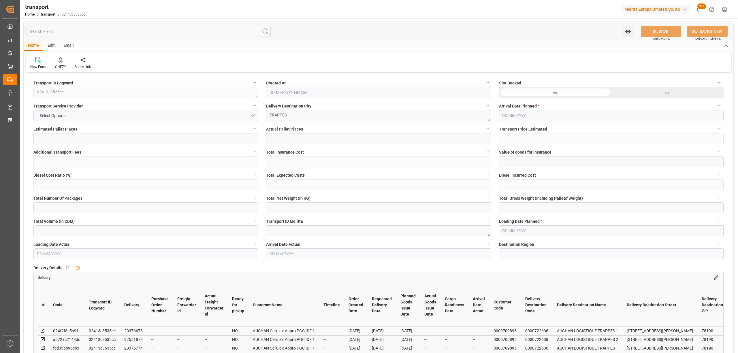
type input "101"
type input "881.86"
type input "0"
type input "4710.8598"
type input "0"
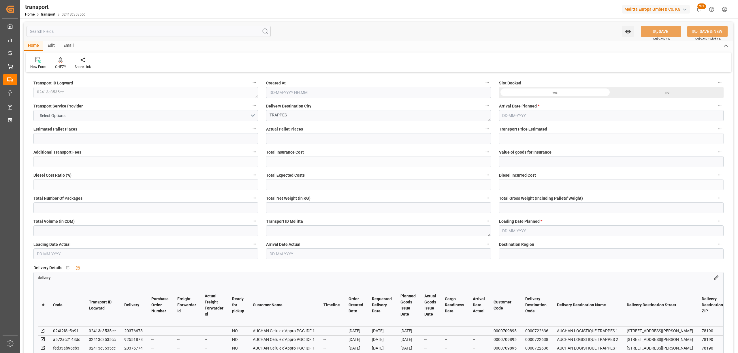
type input "0"
type input "21"
type input "35"
type input "25-08-2025 11:38"
type input "[DATE]"
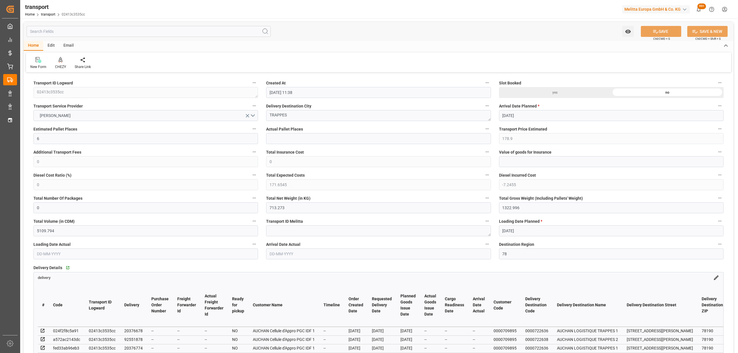
type input "[DATE]"
drag, startPoint x: 268, startPoint y: 111, endPoint x: 284, endPoint y: 114, distance: 16.0
click at [62, 63] on div "CHEZY" at bounding box center [61, 63] width 20 height 13
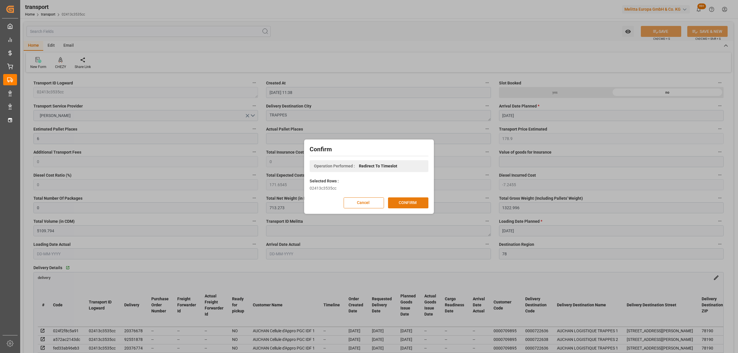
click at [428, 199] on button "CONFIRM" at bounding box center [408, 202] width 40 height 11
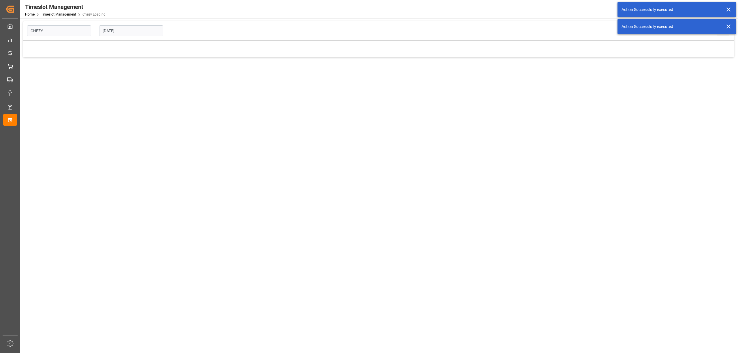
type input "Chezy Loading"
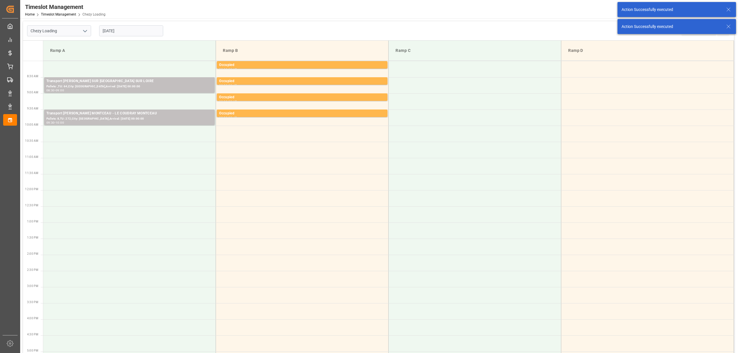
click at [144, 152] on td at bounding box center [129, 150] width 173 height 16
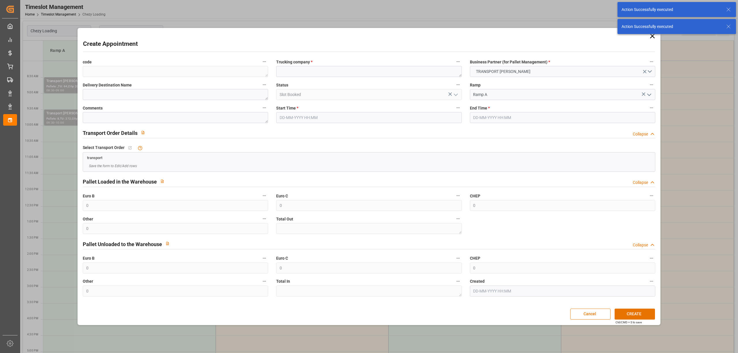
type input "[DATE] 10:30"
type input "[DATE] 11:00"
click at [347, 72] on textarea at bounding box center [368, 71] width 185 height 11
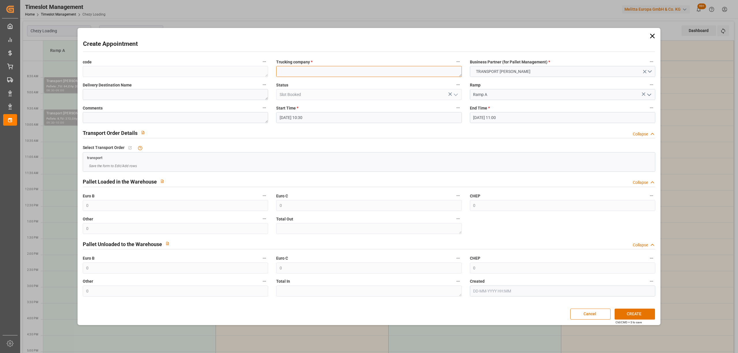
paste textarea "TRAPPES"
type textarea "TRAPPES"
click at [631, 313] on button "CREATE" at bounding box center [635, 314] width 40 height 11
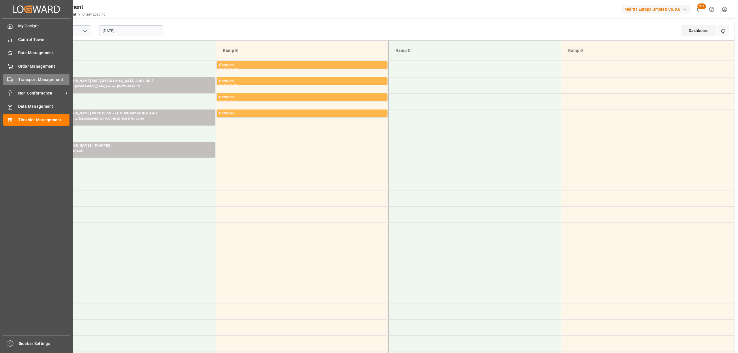
click at [18, 74] on div "Transport Management Transport Management" at bounding box center [36, 79] width 66 height 11
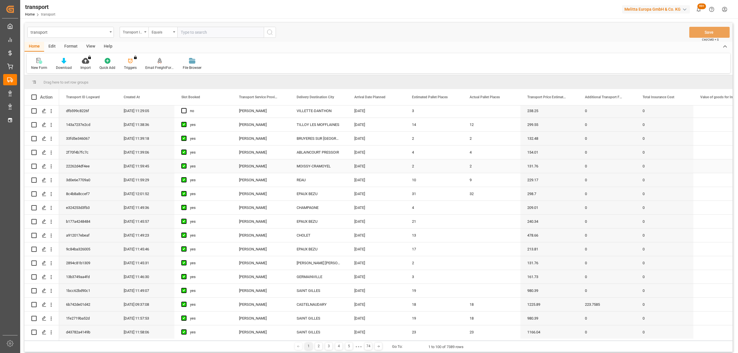
scroll to position [461, 0]
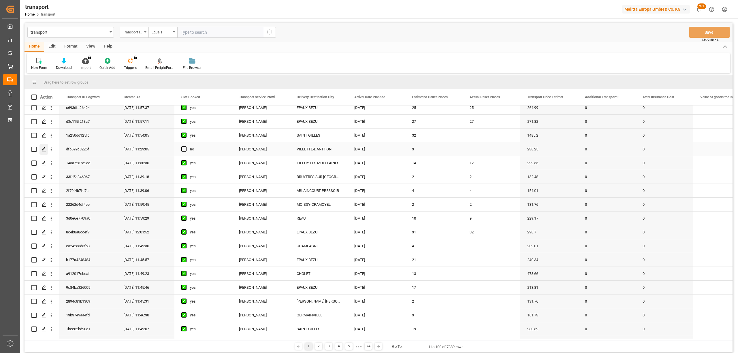
click at [45, 152] on div "Press SPACE to select this row." at bounding box center [43, 149] width 9 height 11
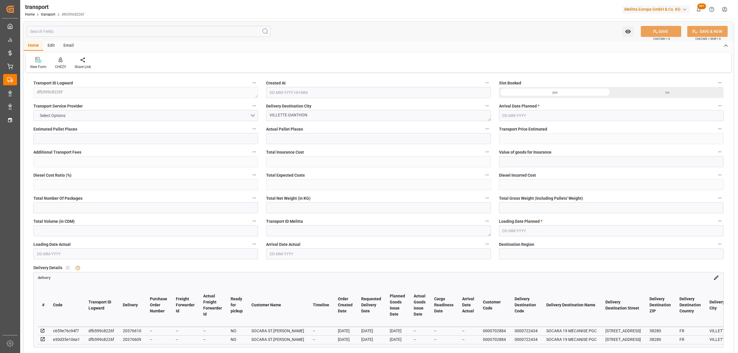
type input "3"
type input "238.25"
type input "0"
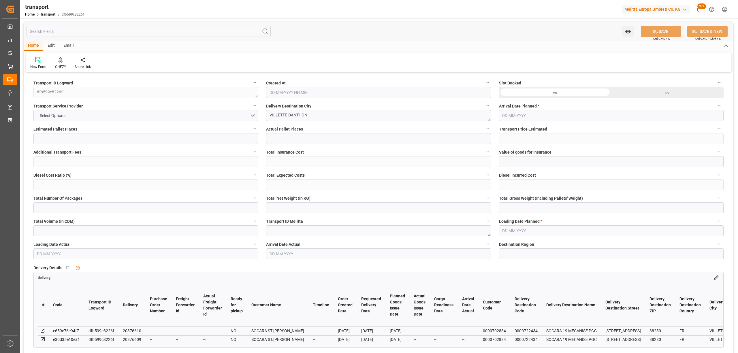
type input "228.6009"
type input "-9.6491"
type input "0"
type input "254.816"
type input "438.66"
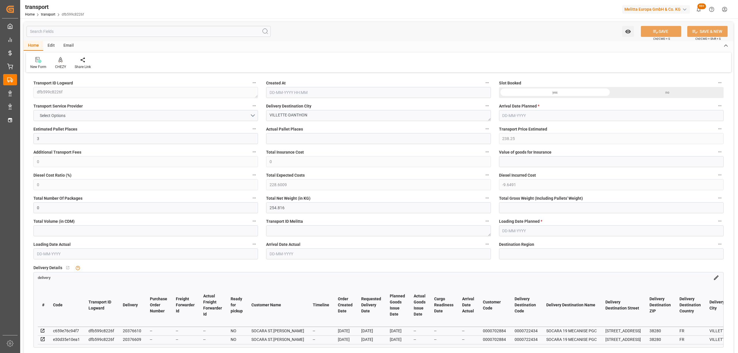
type input "2013.824"
type input "38"
type input "3"
type input "18"
type input "4"
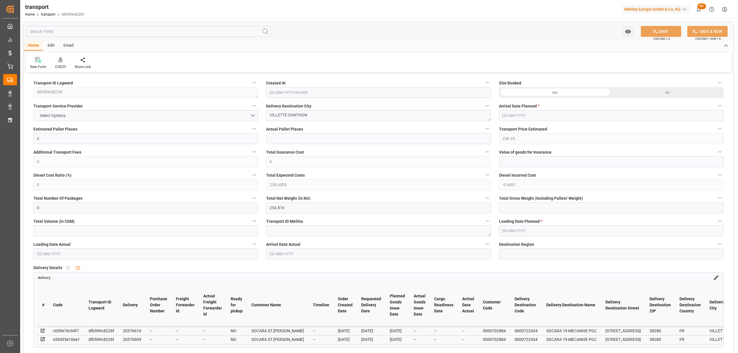
type input "101"
type input "332.46"
type input "0"
type input "4710.8598"
type input "0"
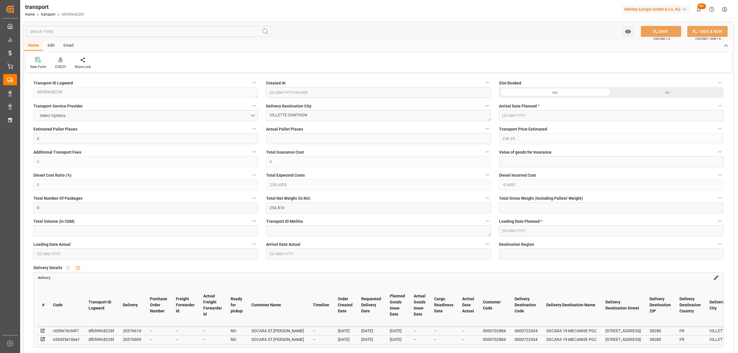
type input "0"
type input "21"
type input "35"
type input "22-08-2025 11:29"
type input "[DATE]"
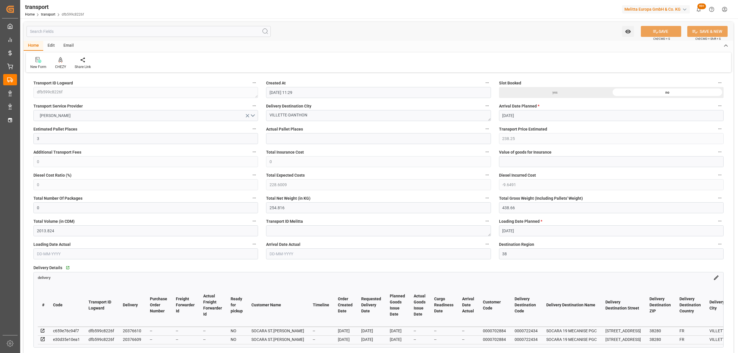
type input "[DATE]"
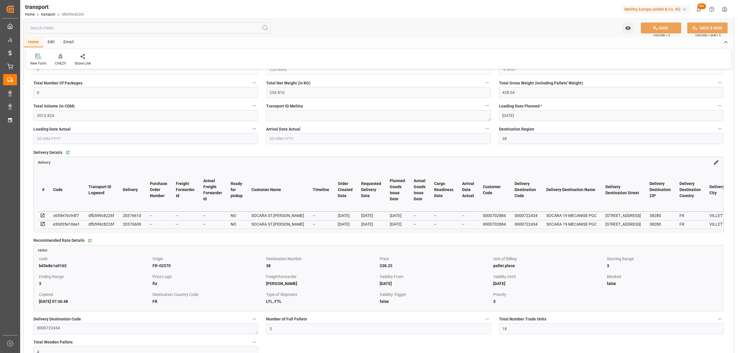
click at [206, 237] on div "Recommended Rate Details   Go to rates Grid rates code bd3e8e1a0165 Origin FR-0…" at bounding box center [378, 273] width 698 height 79
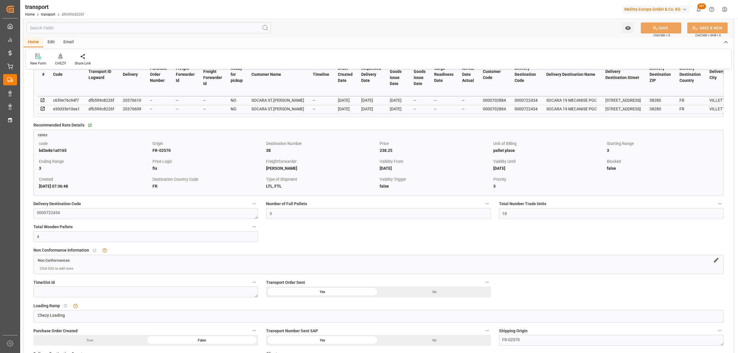
scroll to position [77, 0]
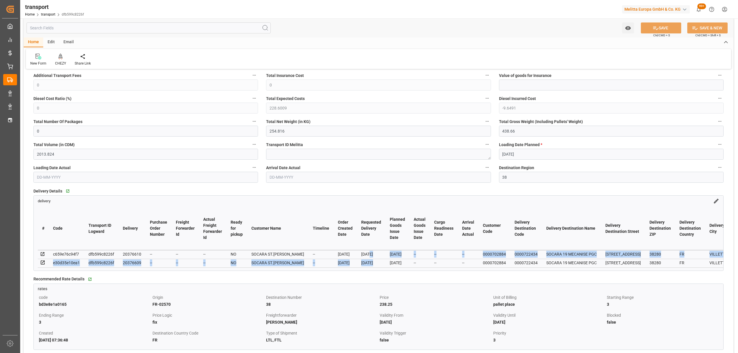
drag, startPoint x: 381, startPoint y: 255, endPoint x: 383, endPoint y: 264, distance: 9.8
click at [381, 264] on div "[DATE]" at bounding box center [371, 262] width 20 height 7
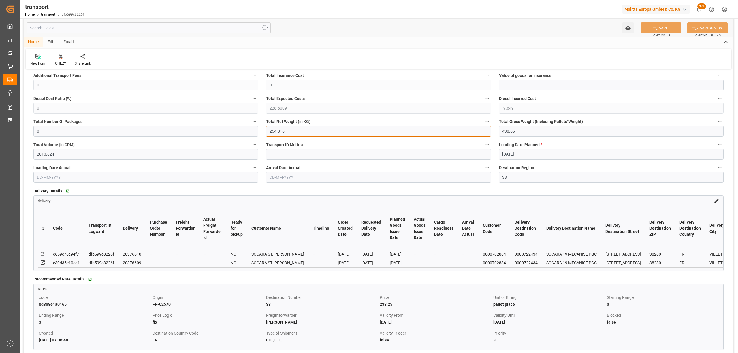
click at [318, 133] on input "254.816" at bounding box center [378, 131] width 225 height 11
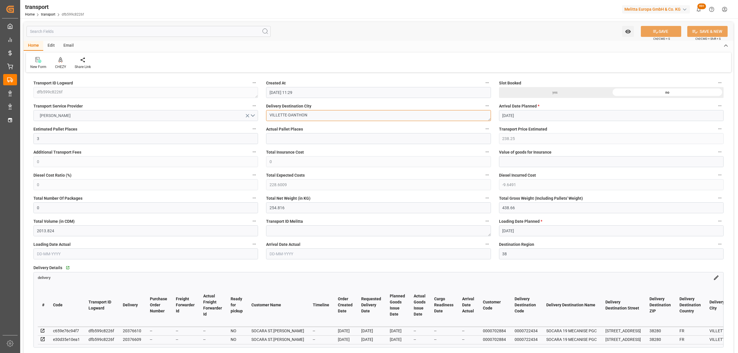
drag, startPoint x: 315, startPoint y: 114, endPoint x: 235, endPoint y: 111, distance: 79.9
click at [66, 62] on div "CHEZY" at bounding box center [61, 63] width 20 height 13
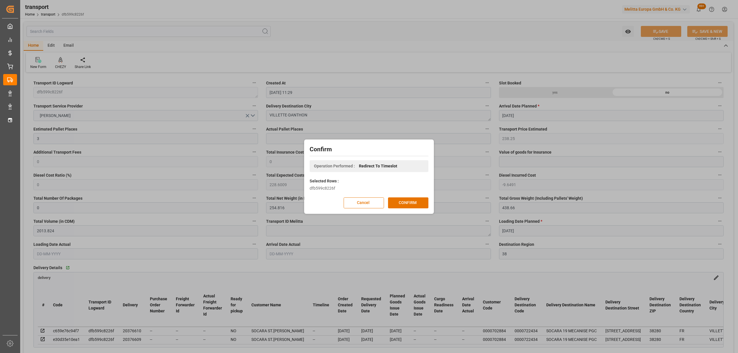
click at [410, 195] on div "Confirm Operation Performed : Redirect To Timeslot Selected Rows : dfb599c8226f…" at bounding box center [369, 177] width 127 height 72
click at [412, 200] on button "CONFIRM" at bounding box center [408, 202] width 40 height 11
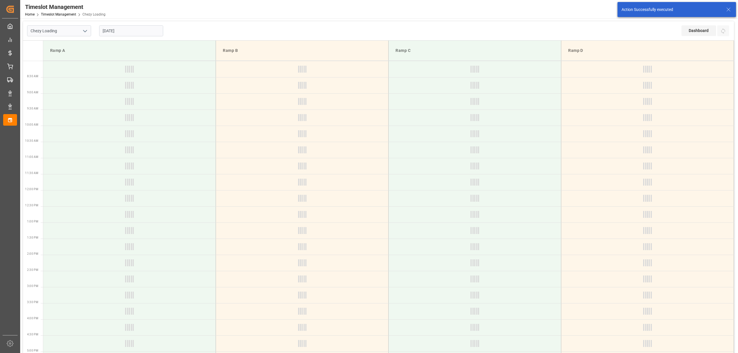
click at [110, 31] on input "[DATE]" at bounding box center [131, 30] width 64 height 11
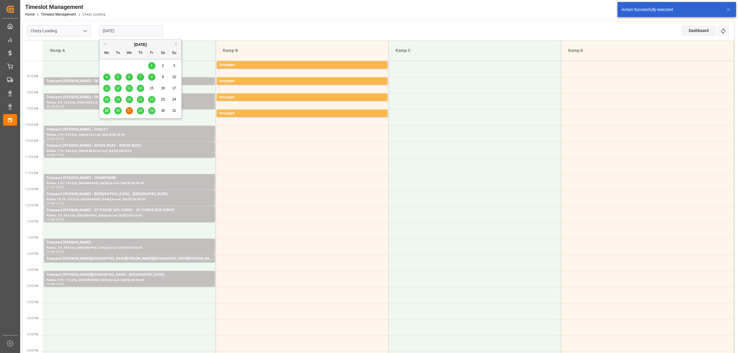
click at [116, 110] on div "26" at bounding box center [117, 111] width 7 height 7
type input "[DATE]"
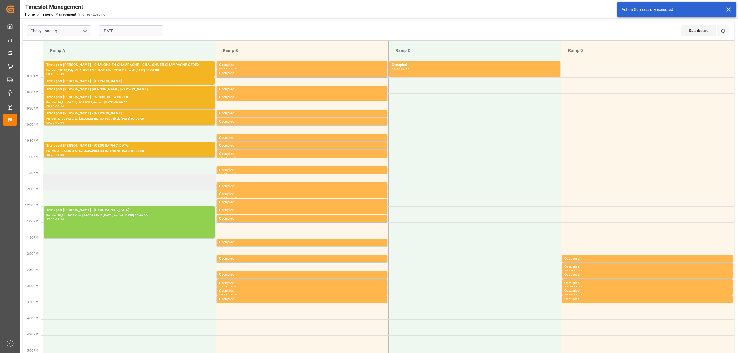
click at [116, 182] on td at bounding box center [129, 182] width 173 height 16
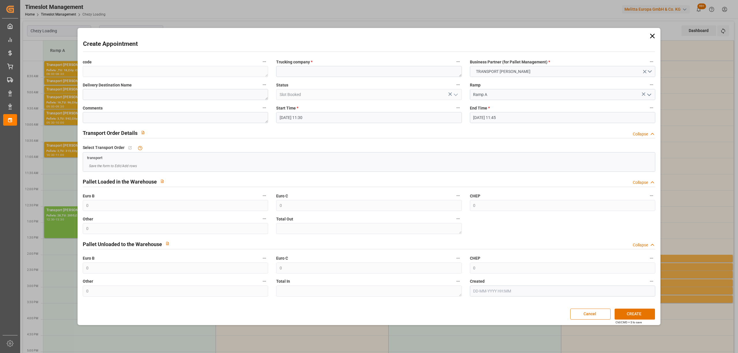
click at [308, 62] on span "Trucking company *" at bounding box center [294, 62] width 36 height 6
click at [454, 62] on button "Trucking company *" at bounding box center [457, 61] width 7 height 7
drag, startPoint x: 308, startPoint y: 62, endPoint x: 295, endPoint y: 69, distance: 14.5
drag, startPoint x: 295, startPoint y: 69, endPoint x: 286, endPoint y: 74, distance: 10.5
click at [286, 74] on div at bounding box center [369, 176] width 738 height 353
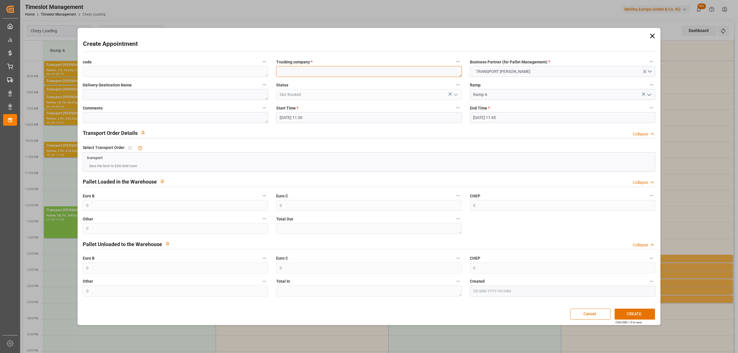
click at [295, 73] on textarea at bounding box center [368, 71] width 185 height 11
paste textarea "VILLETTE-DANTHON"
type textarea "VILLETTE-DANTHON"
click at [511, 121] on input "[DATE] 11:45" at bounding box center [562, 117] width 185 height 11
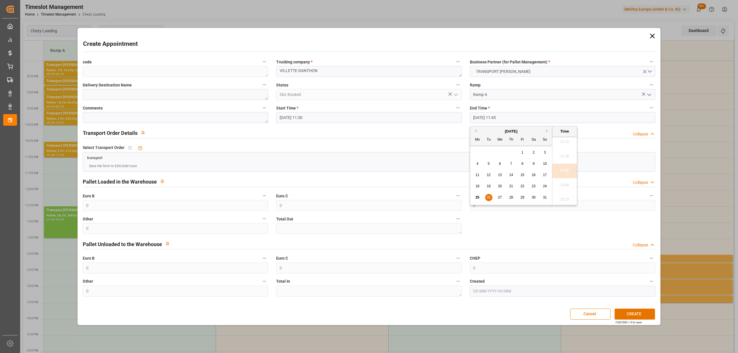
click at [492, 197] on div "26" at bounding box center [488, 197] width 7 height 7
click at [561, 180] on li "12:00" at bounding box center [564, 185] width 25 height 14
type input "[DATE] 12:00"
click at [634, 313] on button "CREATE" at bounding box center [635, 314] width 40 height 11
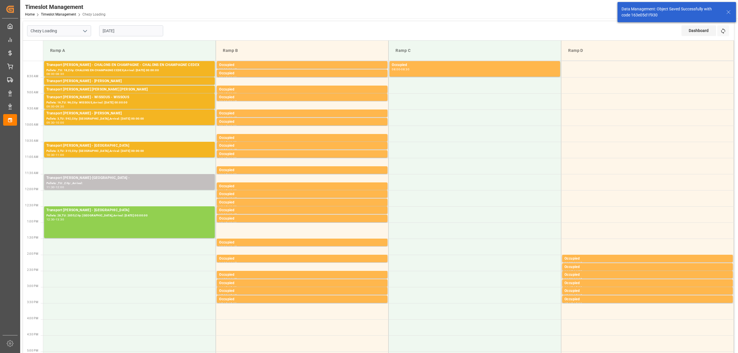
click at [732, 12] on icon at bounding box center [728, 12] width 7 height 7
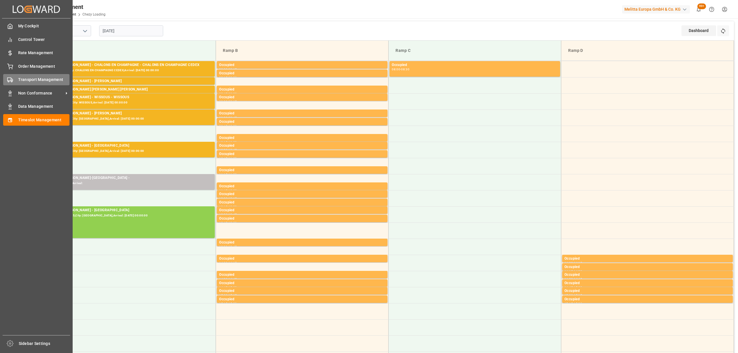
click at [18, 78] on span "Transport Management" at bounding box center [44, 80] width 52 height 6
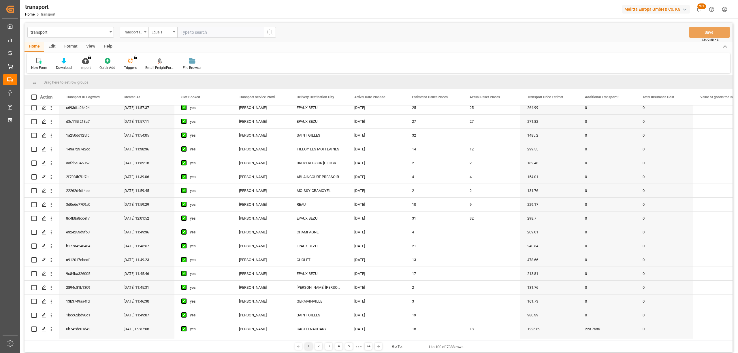
scroll to position [692, 0]
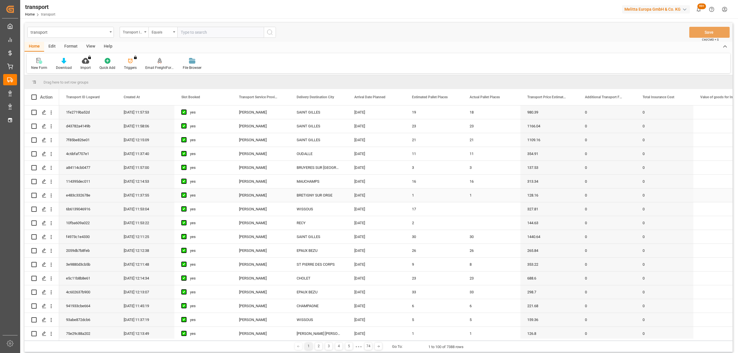
click at [261, 201] on div "[PERSON_NAME]" at bounding box center [261, 196] width 58 height 14
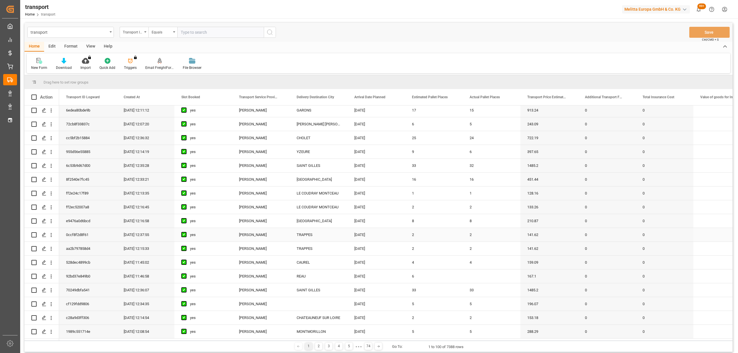
scroll to position [38, 0]
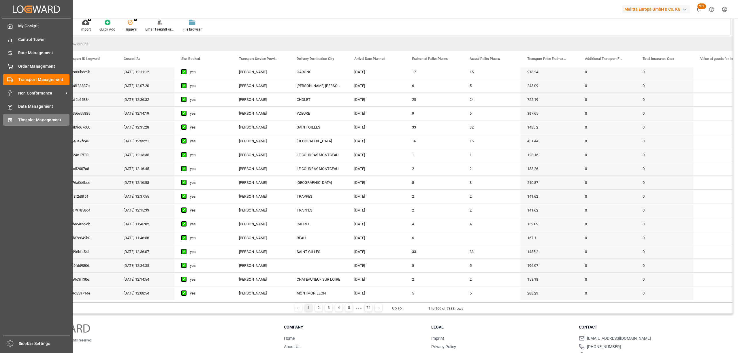
click at [7, 115] on div "Timeslot Management Timeslot Management" at bounding box center [36, 119] width 66 height 11
